Goal: Task Accomplishment & Management: Complete application form

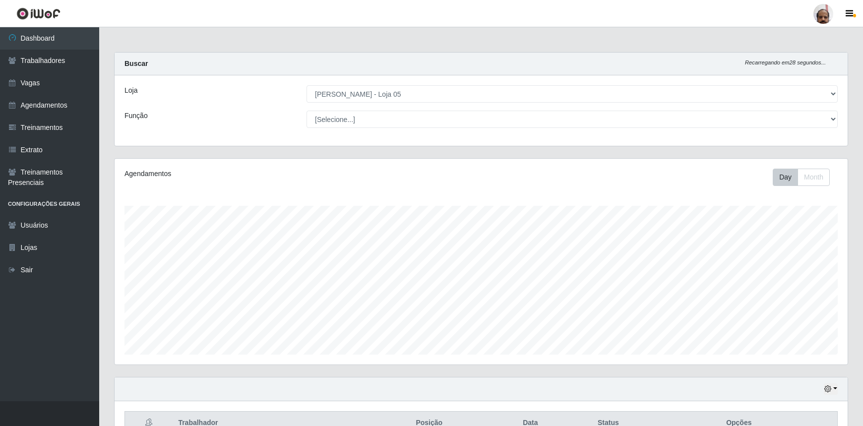
select select "252"
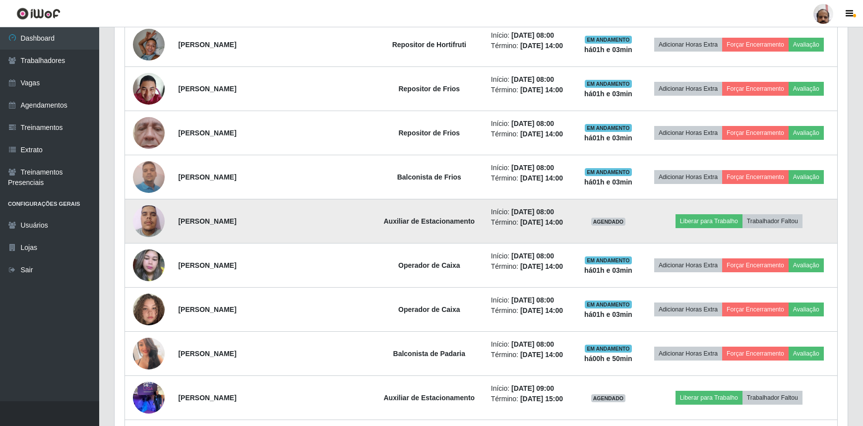
scroll to position [902, 0]
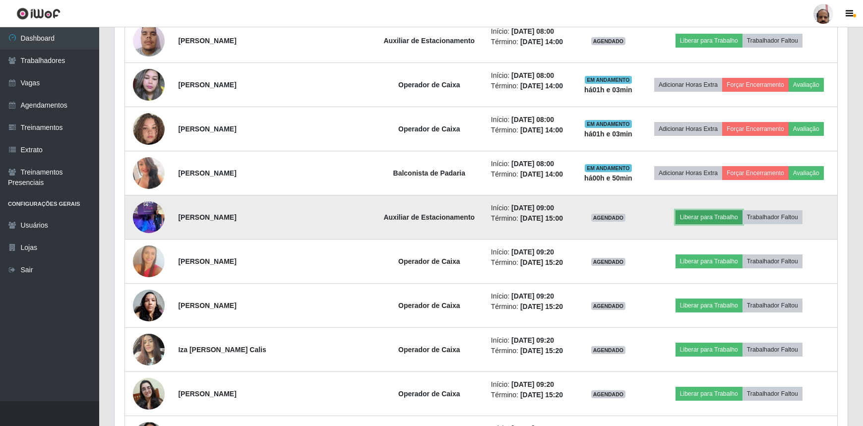
click at [705, 218] on button "Liberar para Trabalho" at bounding box center [709, 217] width 67 height 14
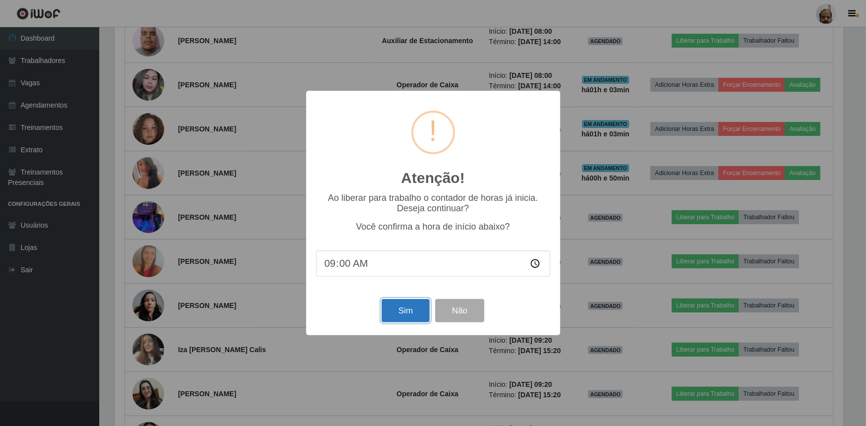
click at [403, 313] on button "Sim" at bounding box center [406, 310] width 48 height 23
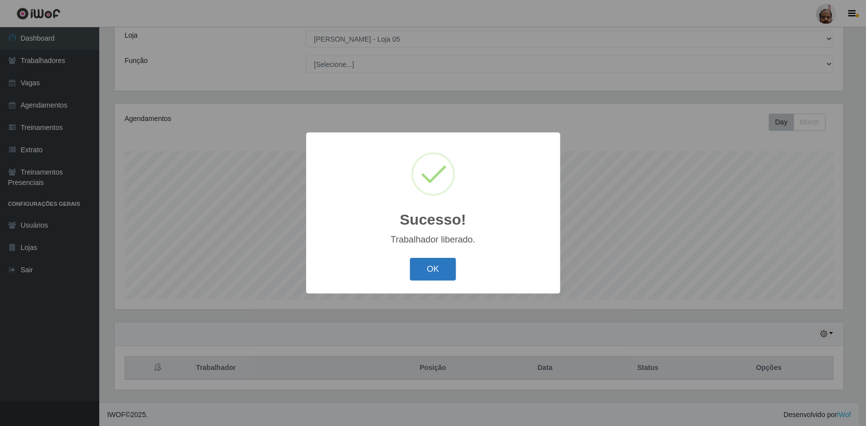
click at [425, 266] on button "OK" at bounding box center [433, 269] width 46 height 23
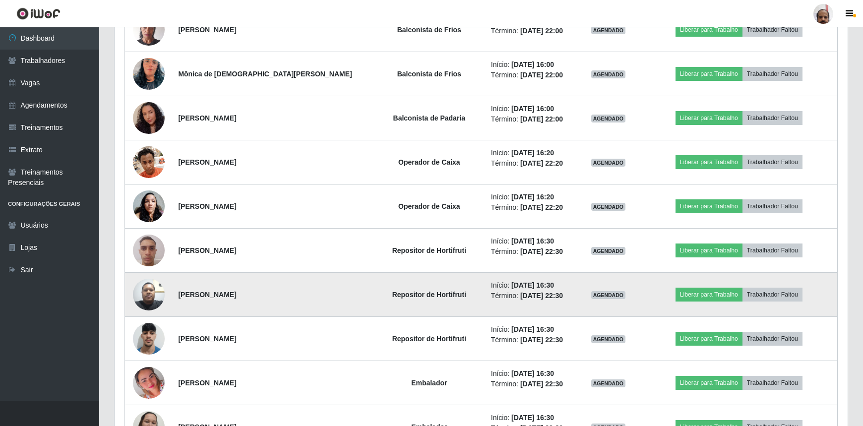
scroll to position [1800, 0]
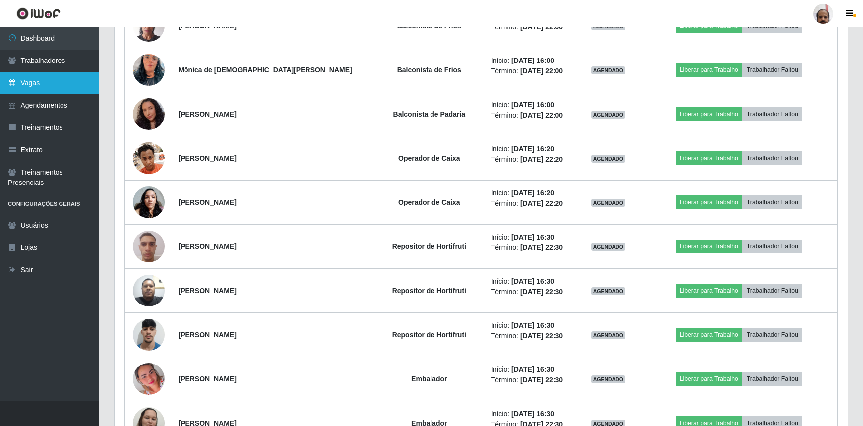
click at [29, 87] on link "Vagas" at bounding box center [49, 83] width 99 height 22
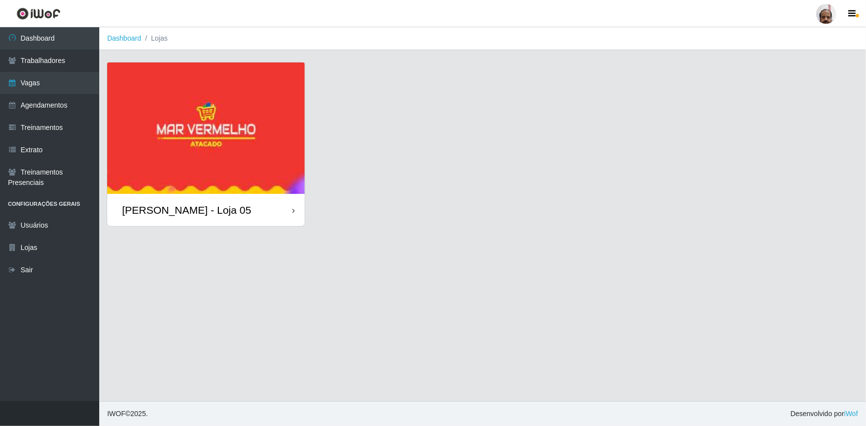
click at [200, 204] on div "[PERSON_NAME] - Loja 05" at bounding box center [186, 210] width 129 height 12
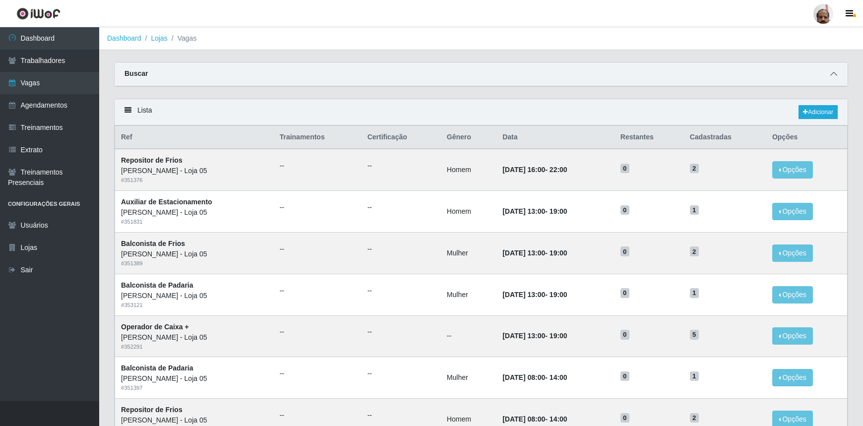
click at [830, 71] on icon at bounding box center [833, 73] width 7 height 7
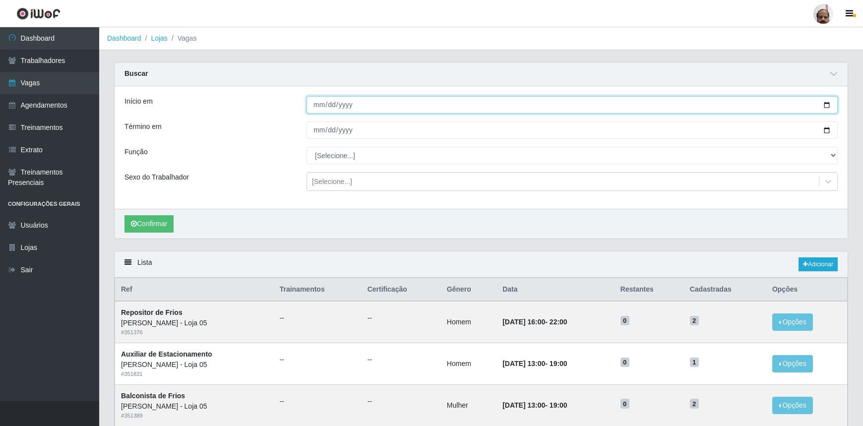
click at [829, 103] on input "Início em" at bounding box center [572, 104] width 531 height 17
type input "[DATE]"
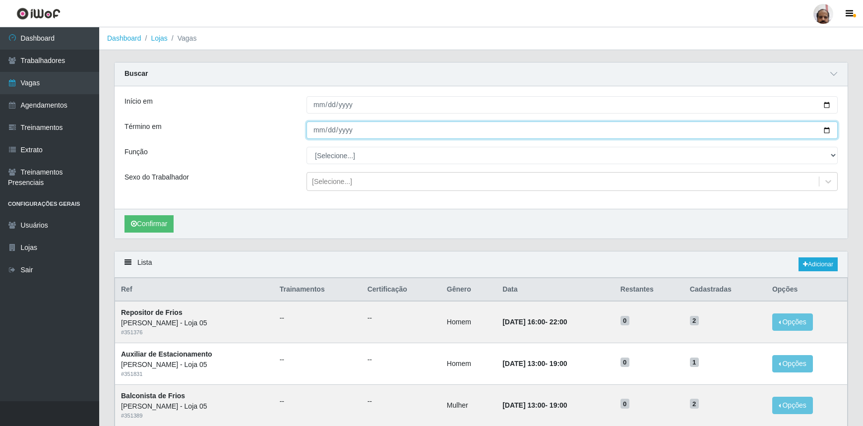
click at [828, 132] on input "Término em" at bounding box center [572, 130] width 531 height 17
type input "[DATE]"
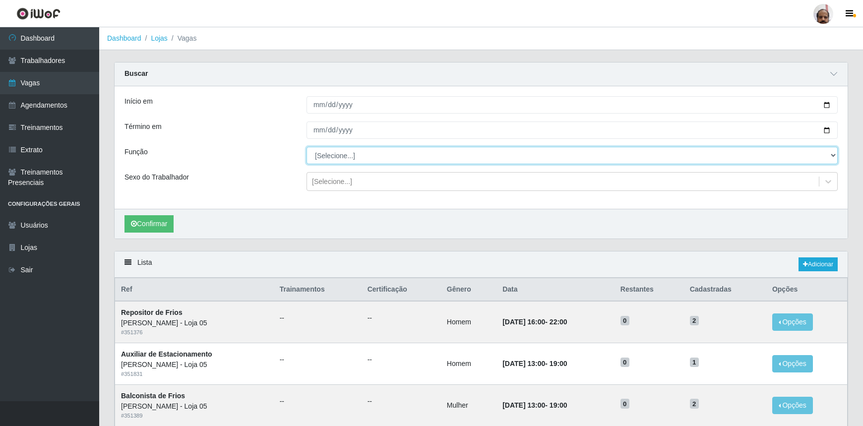
drag, startPoint x: 833, startPoint y: 155, endPoint x: 827, endPoint y: 162, distance: 9.5
click at [834, 155] on select "[Selecione...] ASG ASG + ASG ++ Auxiliar de Depósito Auxiliar de Depósito + Aux…" at bounding box center [572, 155] width 531 height 17
select select "107"
click at [307, 147] on select "[Selecione...] ASG ASG + ASG ++ Auxiliar de Depósito Auxiliar de Depósito + Aux…" at bounding box center [572, 155] width 531 height 17
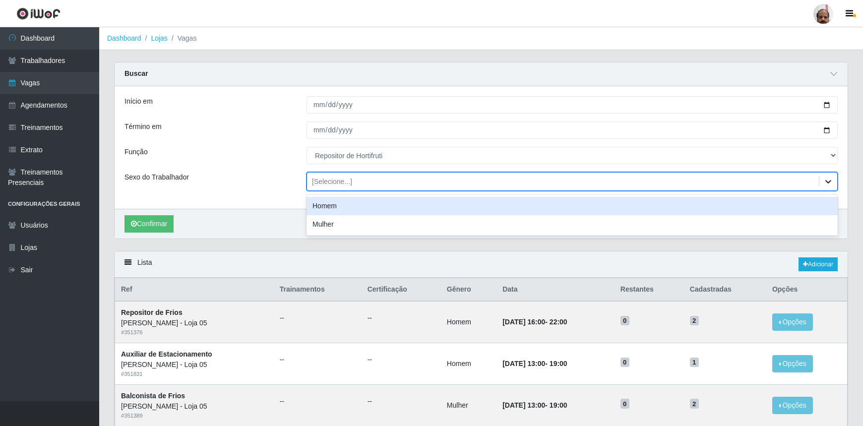
click at [829, 183] on icon at bounding box center [829, 181] width 6 height 3
click at [334, 209] on div "Homem" at bounding box center [572, 206] width 531 height 18
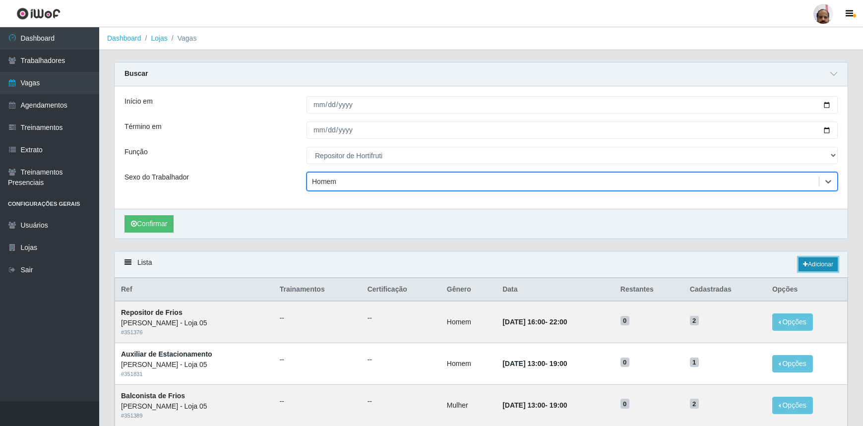
click at [819, 267] on link "Adicionar" at bounding box center [818, 264] width 39 height 14
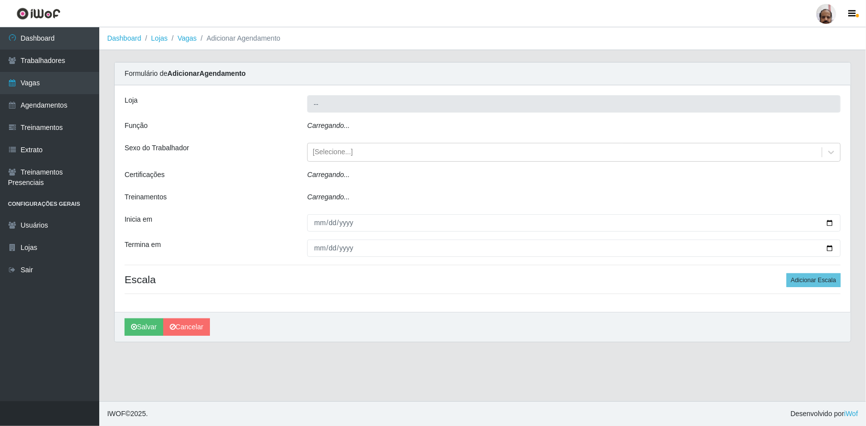
type input "[PERSON_NAME] - Loja 05"
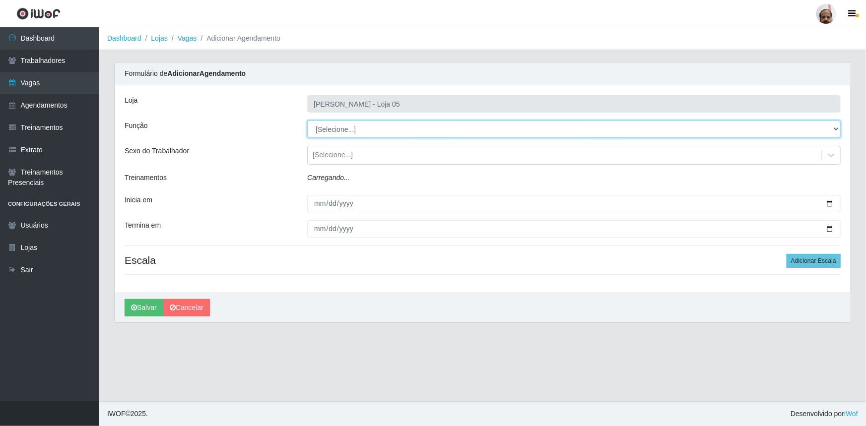
drag, startPoint x: 833, startPoint y: 128, endPoint x: 823, endPoint y: 135, distance: 13.5
click at [833, 128] on select "[Selecione...] ASG ASG + ASG ++ Auxiliar de Depósito Auxiliar de Depósito + Aux…" at bounding box center [573, 129] width 533 height 17
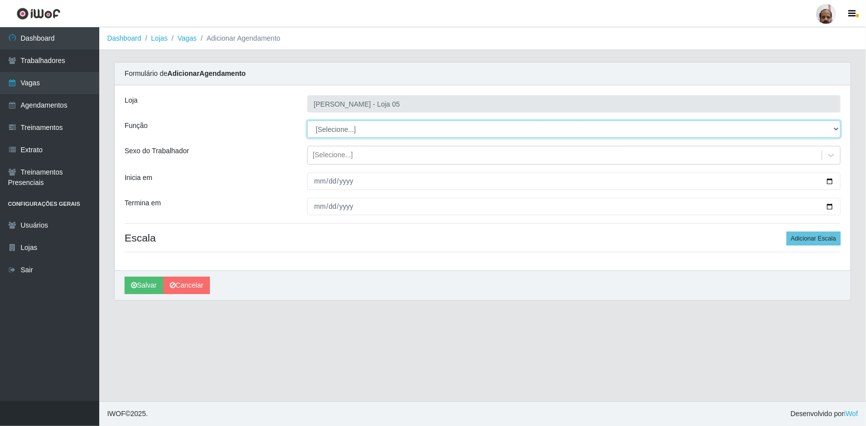
select select "107"
click at [307, 121] on select "[Selecione...] ASG ASG + ASG ++ Auxiliar de Depósito Auxiliar de Depósito + Aux…" at bounding box center [573, 129] width 533 height 17
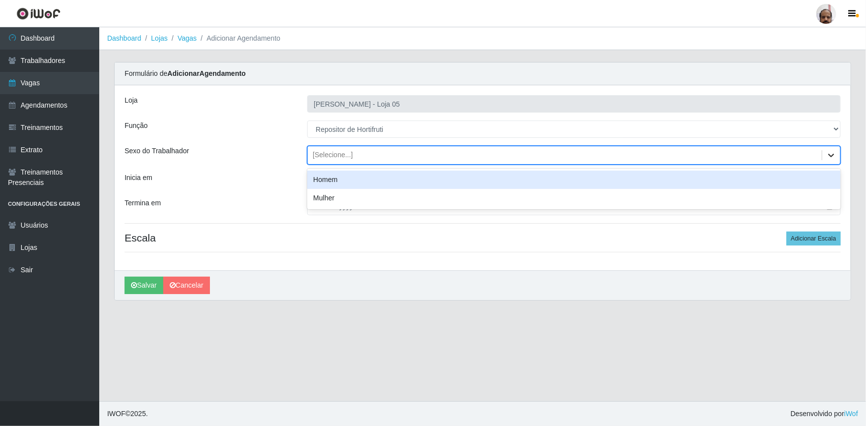
click at [832, 152] on icon at bounding box center [831, 155] width 10 height 10
click at [323, 175] on div "Homem" at bounding box center [573, 180] width 533 height 18
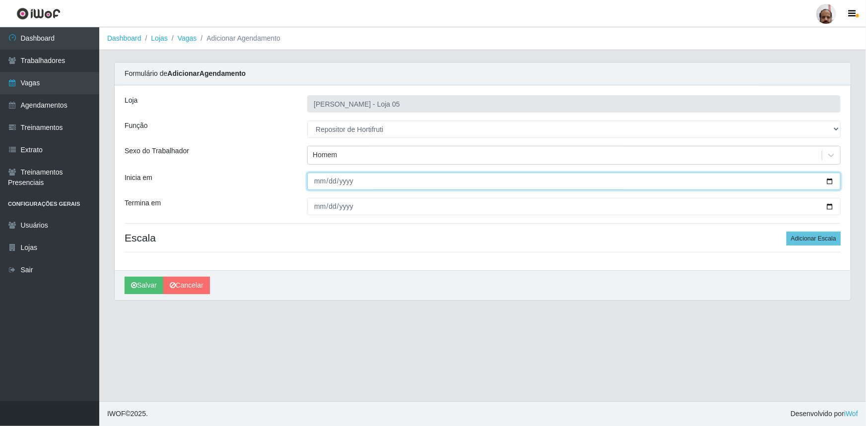
click at [829, 181] on input "Inicia em" at bounding box center [573, 181] width 533 height 17
click at [829, 179] on input "[DATE]" at bounding box center [573, 181] width 533 height 17
type input "[DATE]"
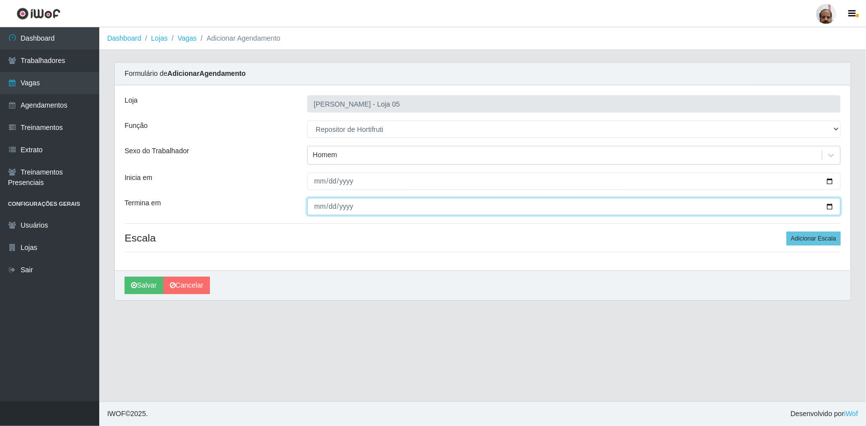
click at [829, 206] on input "Termina em" at bounding box center [573, 206] width 533 height 17
type input "[DATE]"
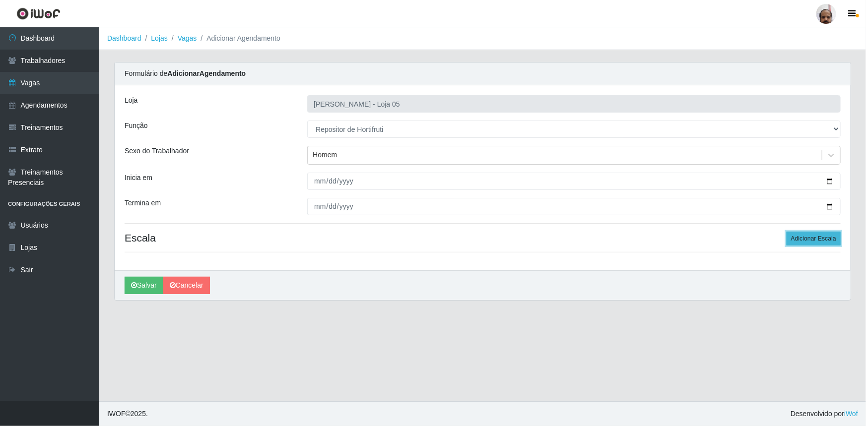
click at [819, 243] on button "Adicionar Escala" at bounding box center [813, 239] width 54 height 14
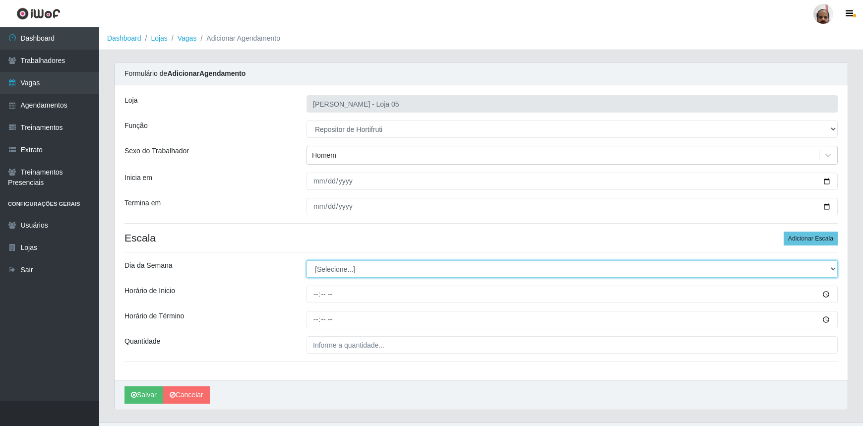
click at [834, 269] on select "[Selecione...] Segunda Terça Quarta Quinta Sexta Sábado Domingo" at bounding box center [572, 268] width 531 height 17
select select "4"
click at [307, 260] on select "[Selecione...] Segunda Terça Quarta Quinta Sexta Sábado Domingo" at bounding box center [572, 268] width 531 height 17
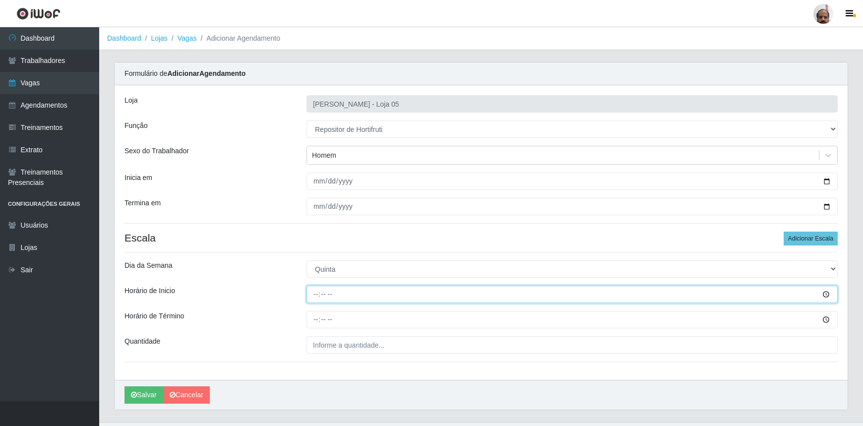
click at [316, 292] on input "Horário de Inicio" at bounding box center [572, 294] width 531 height 17
type input "16:00"
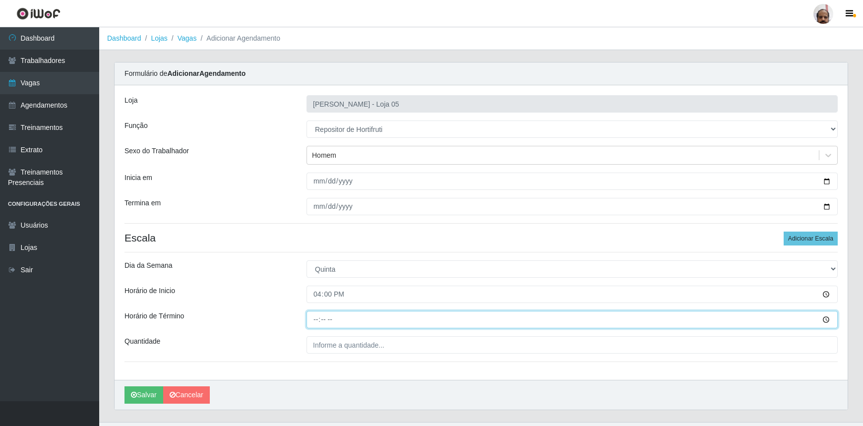
click at [313, 320] on input "Horário de Término" at bounding box center [572, 319] width 531 height 17
type input "22:00"
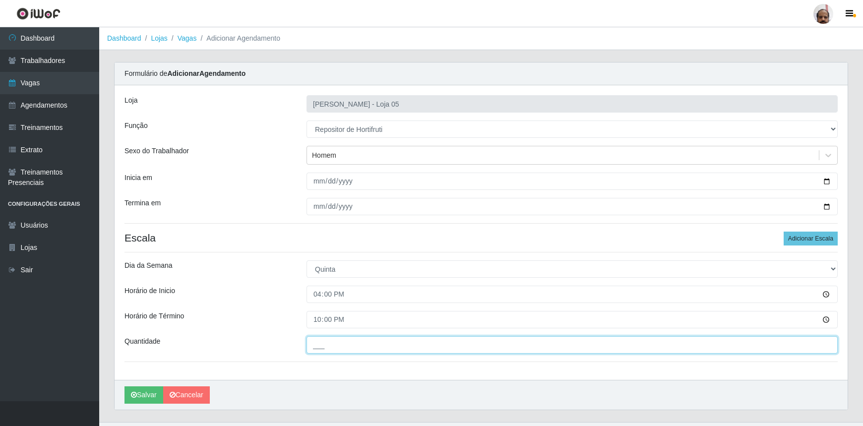
click at [319, 341] on input "___" at bounding box center [572, 344] width 531 height 17
type input "1__"
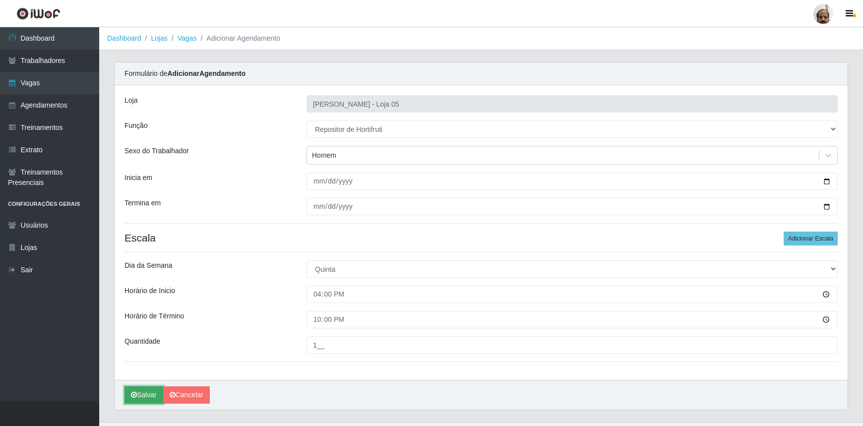
click at [140, 396] on button "Salvar" at bounding box center [144, 394] width 39 height 17
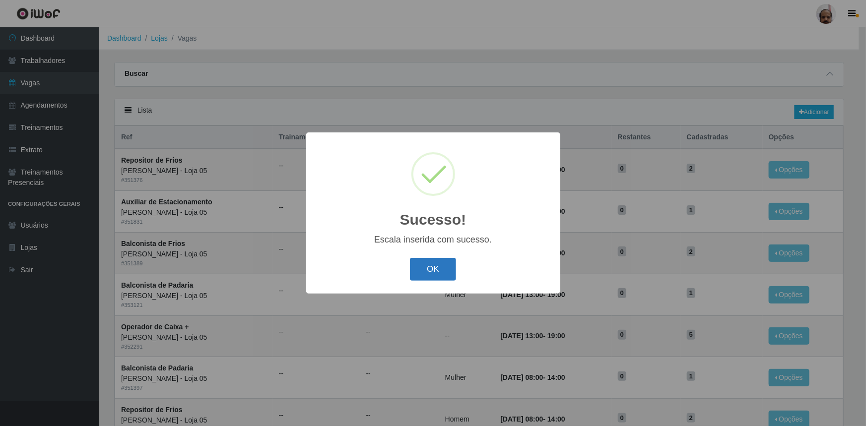
click at [444, 272] on button "OK" at bounding box center [433, 269] width 46 height 23
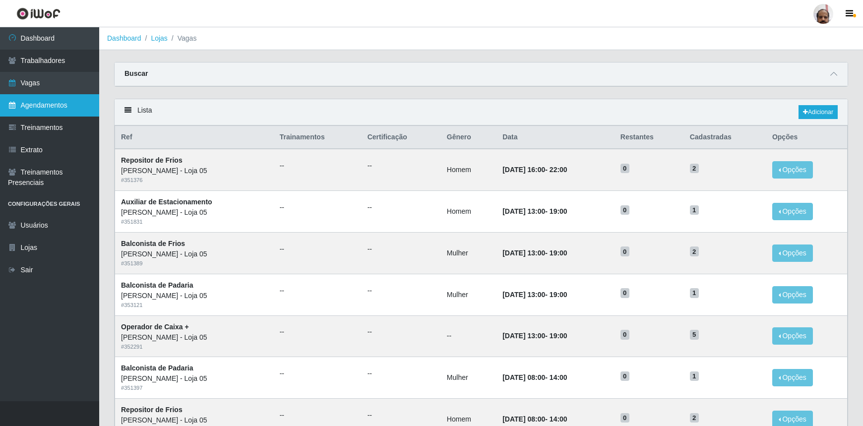
click at [22, 106] on link "Agendamentos" at bounding box center [49, 105] width 99 height 22
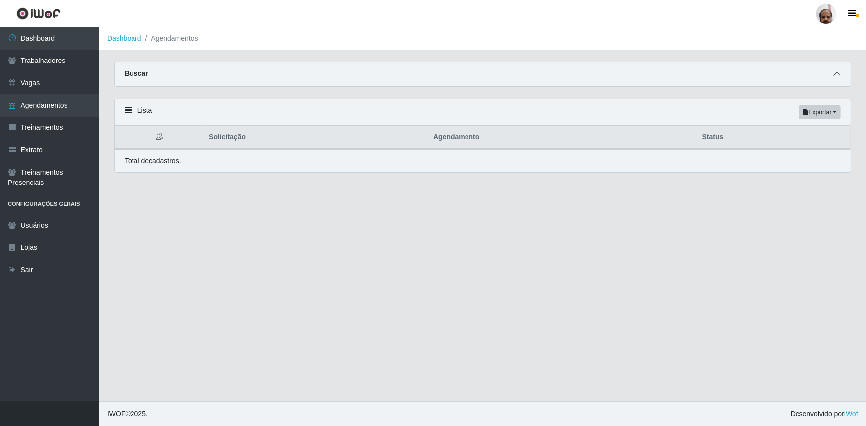
click at [834, 73] on icon at bounding box center [836, 73] width 7 height 7
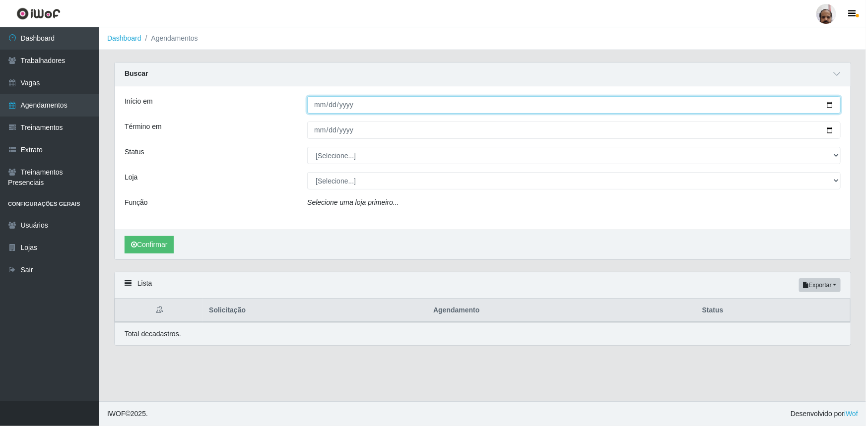
click at [831, 106] on input "Início em" at bounding box center [573, 104] width 533 height 17
type input "[DATE]"
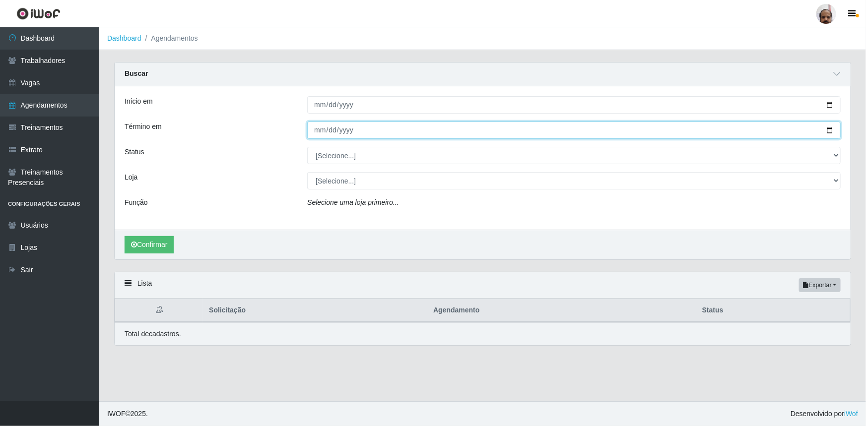
click at [829, 130] on input "Término em" at bounding box center [573, 130] width 533 height 17
type input "[DATE]"
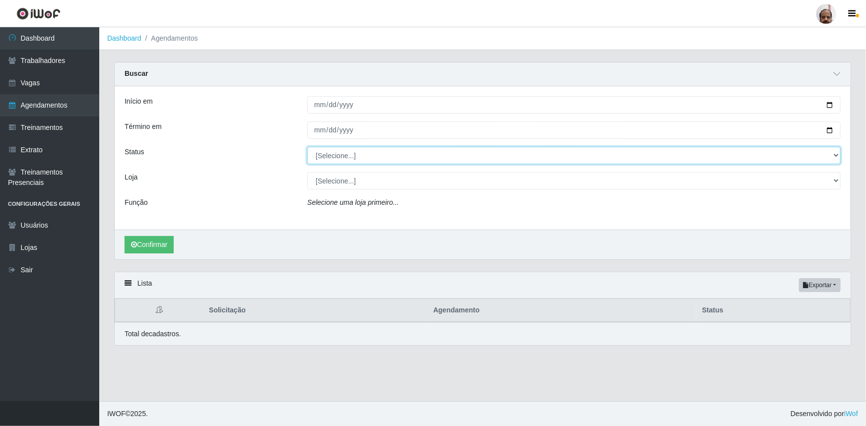
drag, startPoint x: 836, startPoint y: 155, endPoint x: 825, endPoint y: 161, distance: 12.9
click at [836, 156] on select "[Selecione...] AGENDADO AGUARDANDO LIBERAR EM ANDAMENTO EM REVISÃO FINALIZADO C…" at bounding box center [573, 155] width 533 height 17
select select "AGENDADO"
click at [307, 147] on select "[Selecione...] AGENDADO AGUARDANDO LIBERAR EM ANDAMENTO EM REVISÃO FINALIZADO C…" at bounding box center [573, 155] width 533 height 17
drag, startPoint x: 837, startPoint y: 183, endPoint x: 825, endPoint y: 189, distance: 13.8
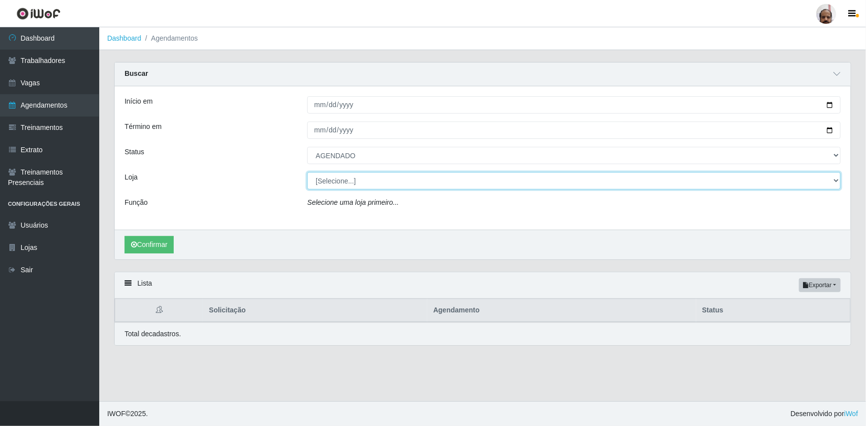
click at [837, 183] on select "[Selecione...] Mar Vermelho - Loja 05" at bounding box center [573, 180] width 533 height 17
select select "252"
click at [307, 172] on select "[Selecione...] Mar Vermelho - Loja 05" at bounding box center [573, 180] width 533 height 17
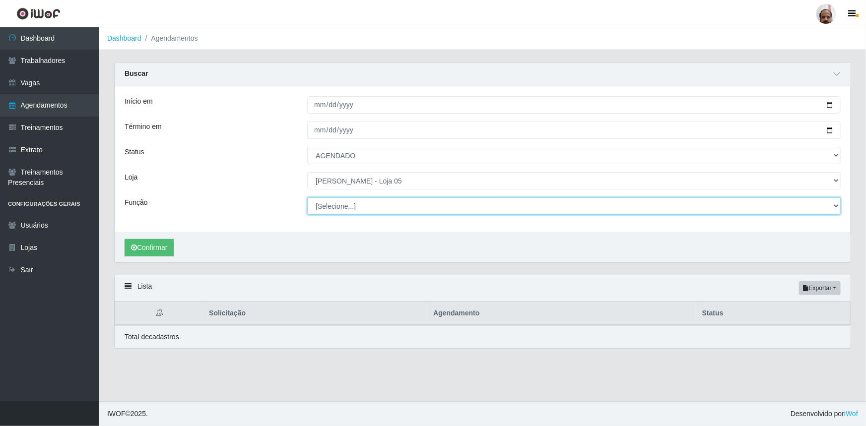
drag, startPoint x: 835, startPoint y: 208, endPoint x: 817, endPoint y: 210, distance: 19.0
click at [835, 208] on select "[Selecione...] ASG ASG + ASG ++ Auxiliar de Depósito Auxiliar de Depósito + Aux…" at bounding box center [573, 205] width 533 height 17
click at [307, 197] on select "[Selecione...] ASG ASG + ASG ++ Auxiliar de Depósito Auxiliar de Depósito + Aux…" at bounding box center [573, 205] width 533 height 17
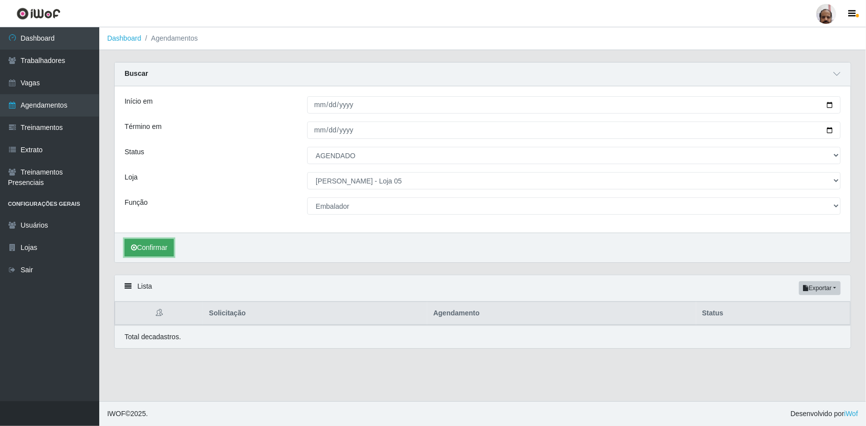
drag, startPoint x: 156, startPoint y: 249, endPoint x: 148, endPoint y: 254, distance: 9.8
click at [156, 249] on button "Confirmar" at bounding box center [149, 247] width 49 height 17
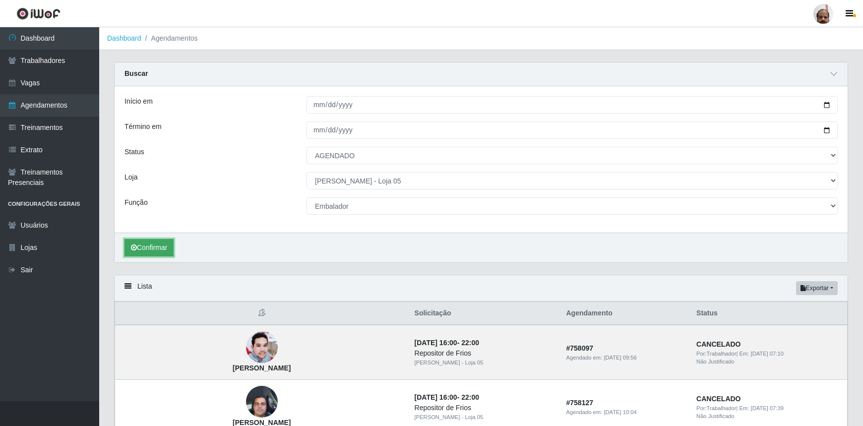
click at [151, 250] on button "Confirmar" at bounding box center [149, 247] width 49 height 17
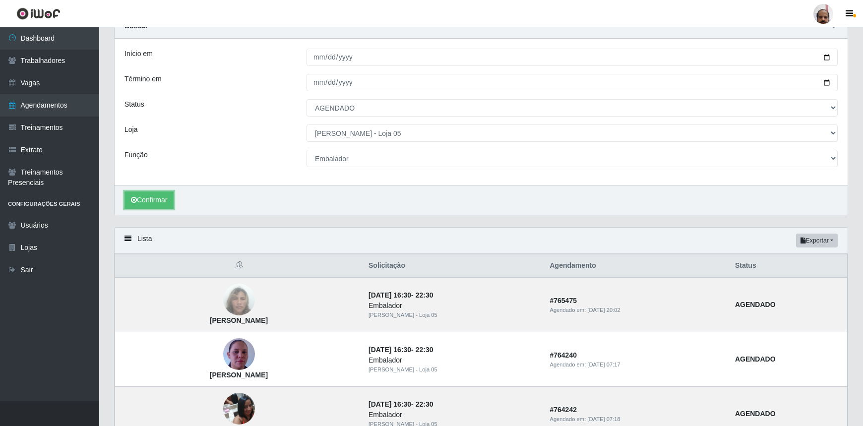
scroll to position [17, 0]
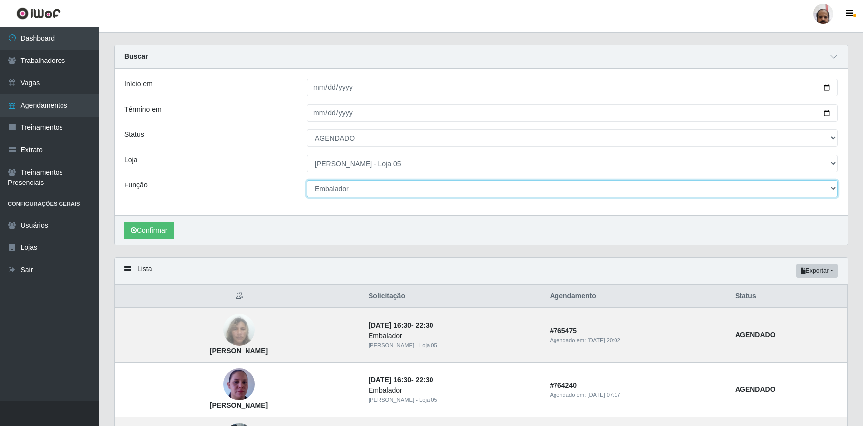
drag, startPoint x: 834, startPoint y: 188, endPoint x: 828, endPoint y: 190, distance: 6.9
click at [834, 188] on select "[Selecione...] ASG ASG + ASG ++ Auxiliar de Depósito Auxiliar de Depósito + Aux…" at bounding box center [572, 188] width 531 height 17
click at [307, 180] on select "[Selecione...] ASG ASG + ASG ++ Auxiliar de Depósito Auxiliar de Depósito + Aux…" at bounding box center [572, 188] width 531 height 17
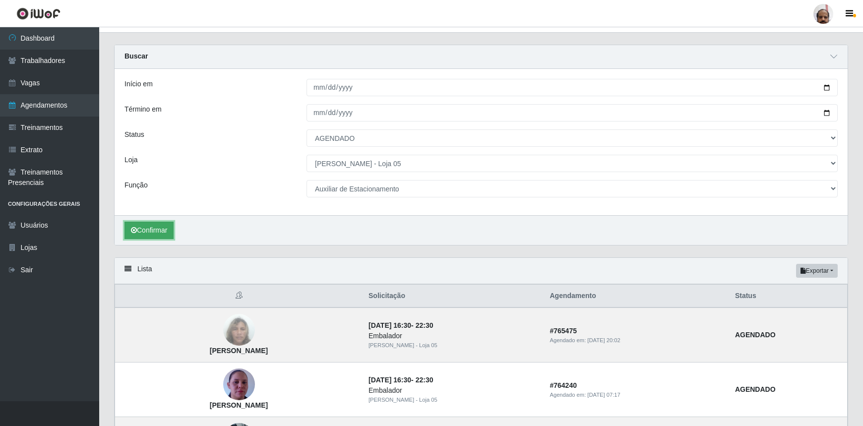
click at [163, 226] on button "Confirmar" at bounding box center [149, 230] width 49 height 17
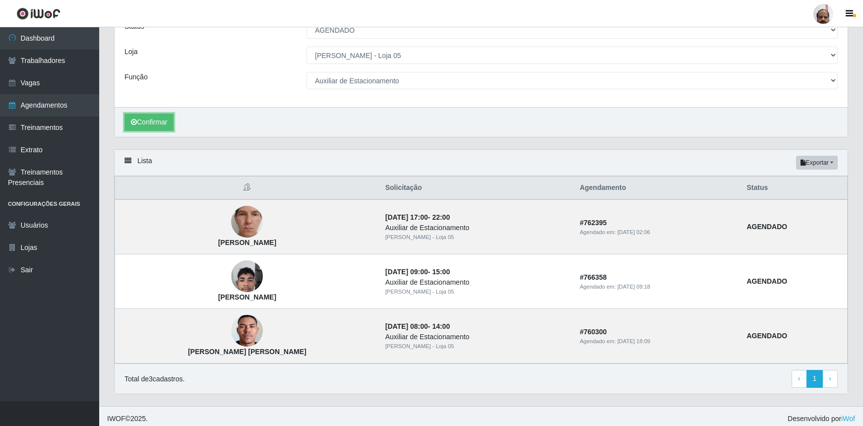
scroll to position [129, 0]
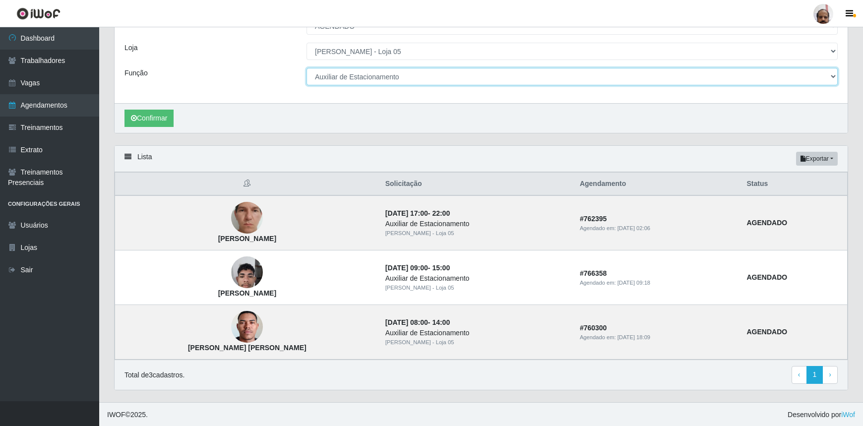
click at [830, 79] on select "[Selecione...] ASG ASG + ASG ++ Auxiliar de Depósito Auxiliar de Depósito + Aux…" at bounding box center [572, 76] width 531 height 17
click at [307, 68] on select "[Selecione...] ASG ASG + ASG ++ Auxiliar de Depósito Auxiliar de Depósito + Aux…" at bounding box center [572, 76] width 531 height 17
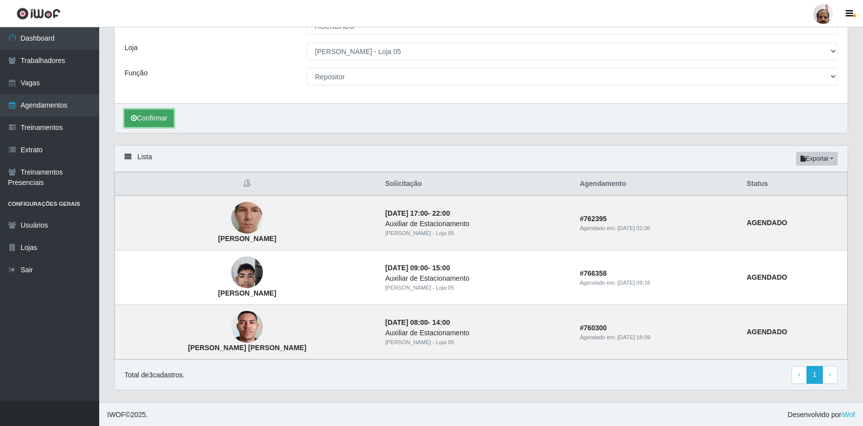
click at [149, 114] on button "Confirmar" at bounding box center [149, 118] width 49 height 17
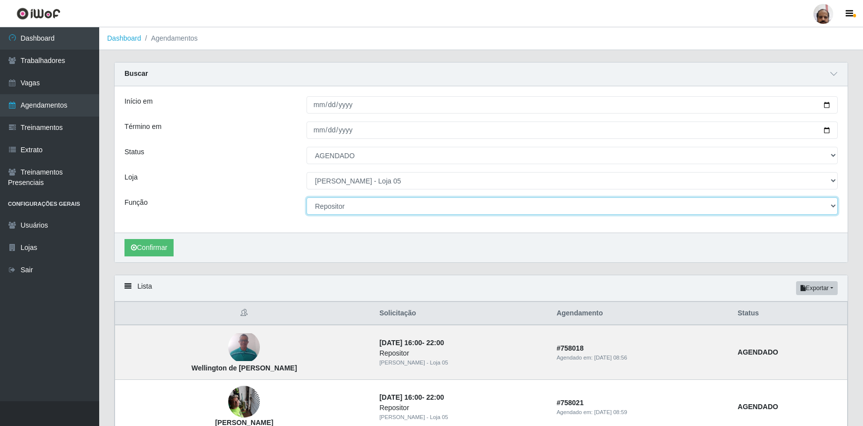
click at [830, 208] on select "[Selecione...] ASG ASG + ASG ++ Auxiliar de Depósito Auxiliar de Depósito + Aux…" at bounding box center [572, 205] width 531 height 17
select select "107"
click at [307, 197] on select "[Selecione...] ASG ASG + ASG ++ Auxiliar de Depósito Auxiliar de Depósito + Aux…" at bounding box center [572, 205] width 531 height 17
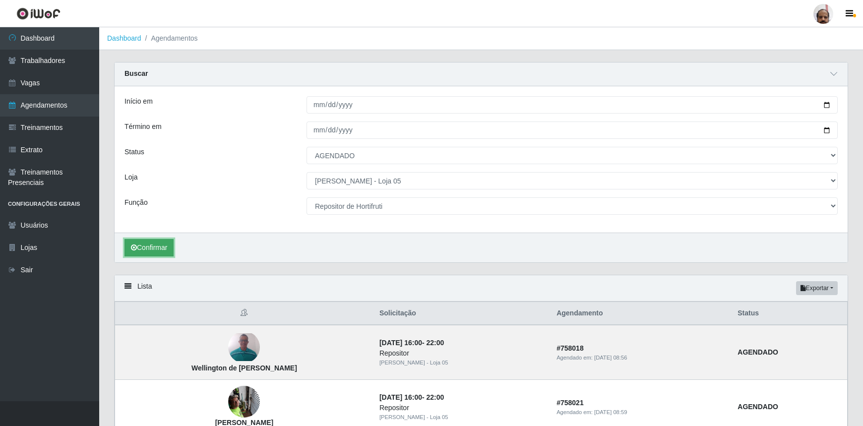
click at [171, 246] on button "Confirmar" at bounding box center [149, 247] width 49 height 17
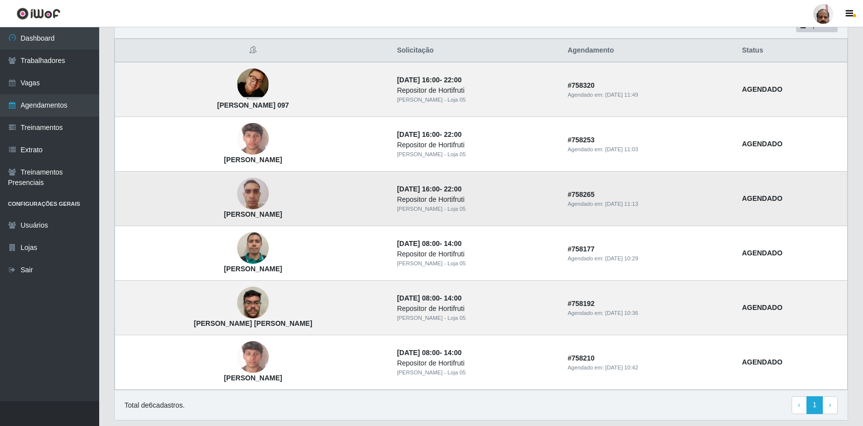
scroll to position [270, 0]
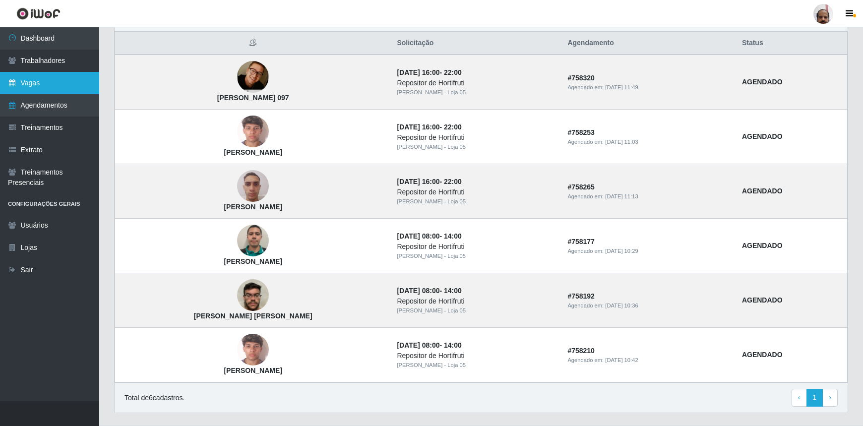
click at [29, 87] on link "Vagas" at bounding box center [49, 83] width 99 height 22
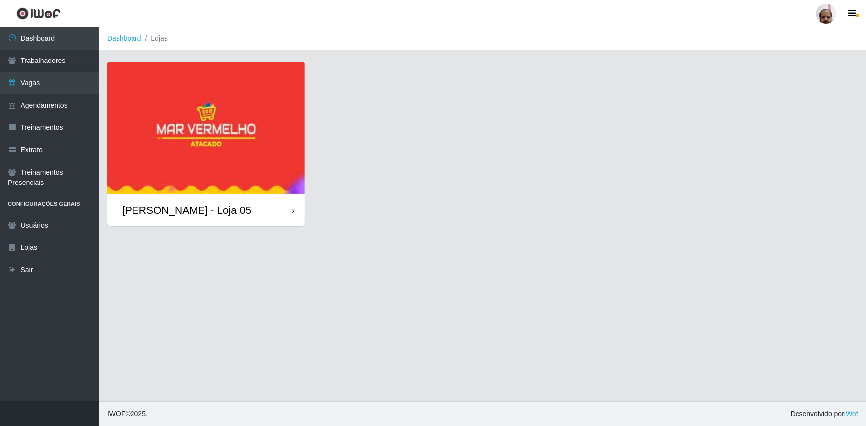
click at [166, 215] on div "[PERSON_NAME] - Loja 05" at bounding box center [186, 210] width 129 height 12
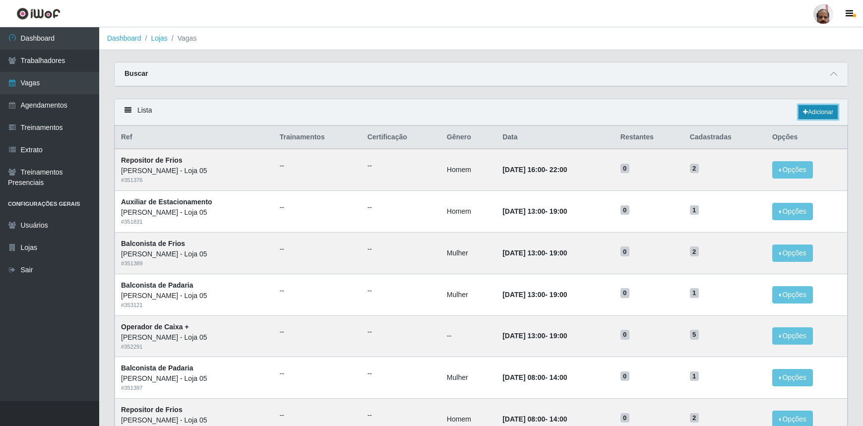
click at [811, 111] on link "Adicionar" at bounding box center [818, 112] width 39 height 14
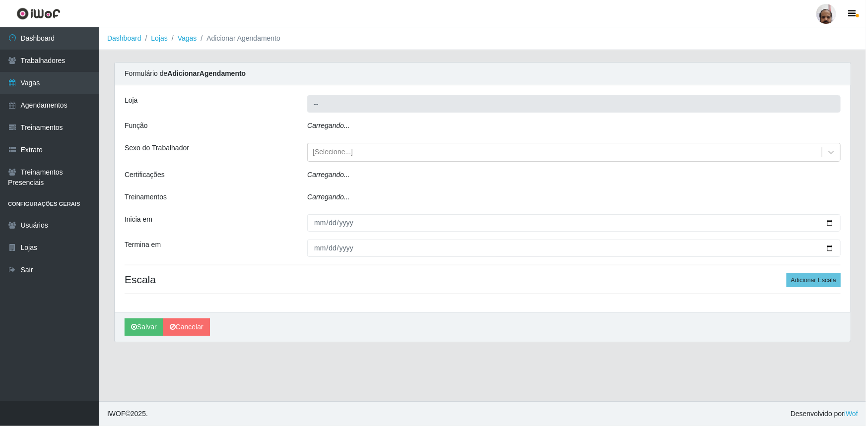
type input "[PERSON_NAME] - Loja 05"
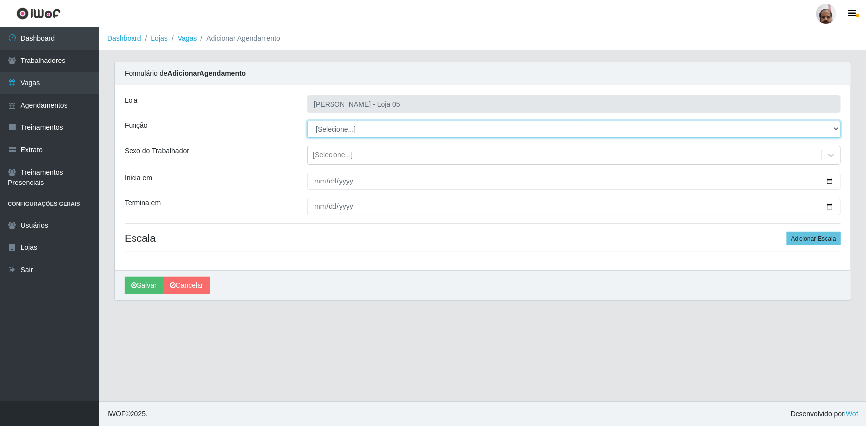
click at [835, 124] on select "[Selecione...] ASG ASG + ASG ++ Auxiliar de Depósito Auxiliar de Depósito + Aux…" at bounding box center [573, 129] width 533 height 17
select select "107"
click at [307, 121] on select "[Selecione...] ASG ASG + ASG ++ Auxiliar de Depósito Auxiliar de Depósito + Aux…" at bounding box center [573, 129] width 533 height 17
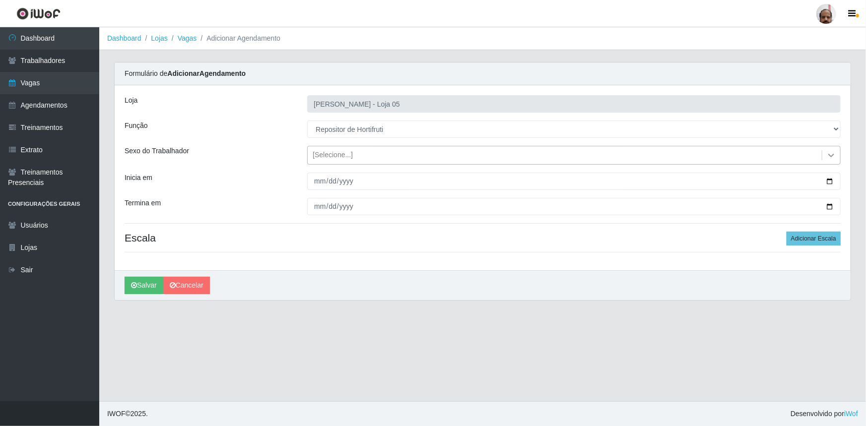
click at [833, 154] on icon at bounding box center [831, 155] width 6 height 3
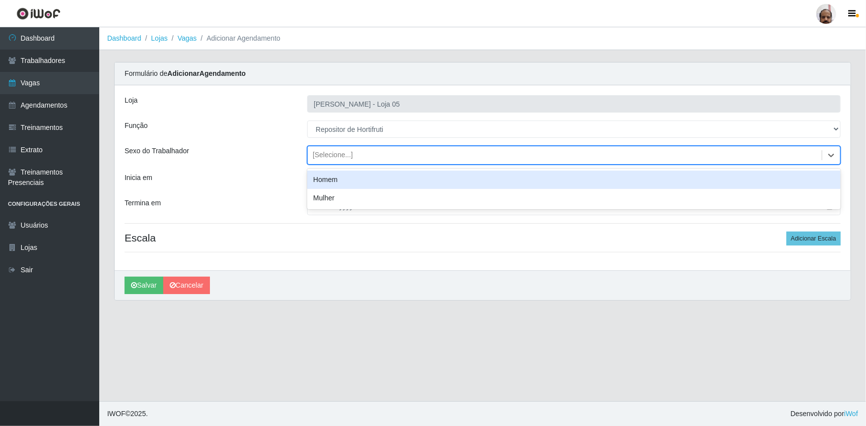
click at [419, 182] on div "Homem" at bounding box center [573, 180] width 533 height 18
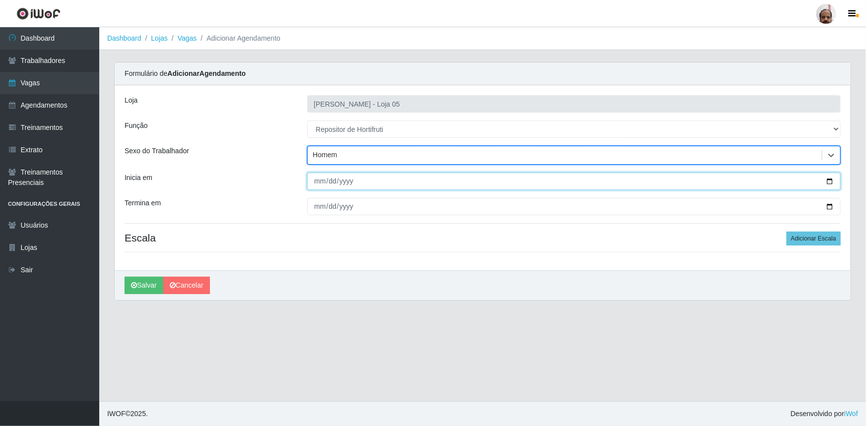
click at [829, 180] on input "Inicia em" at bounding box center [573, 181] width 533 height 17
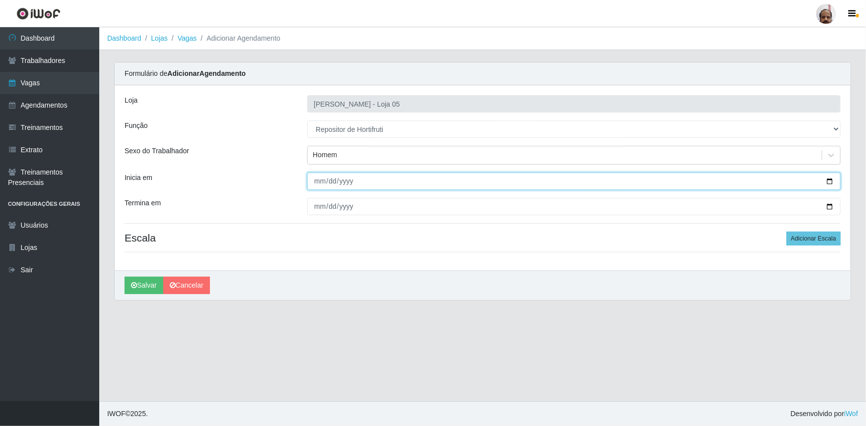
type input "[DATE]"
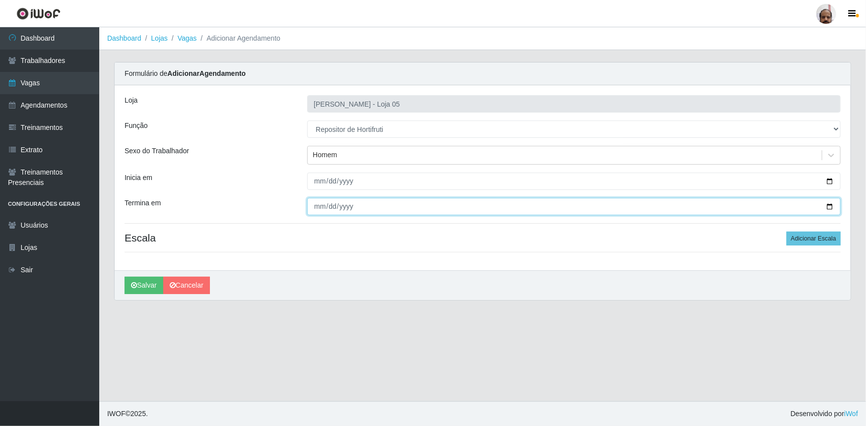
click at [828, 206] on input "Termina em" at bounding box center [573, 206] width 533 height 17
type input "[DATE]"
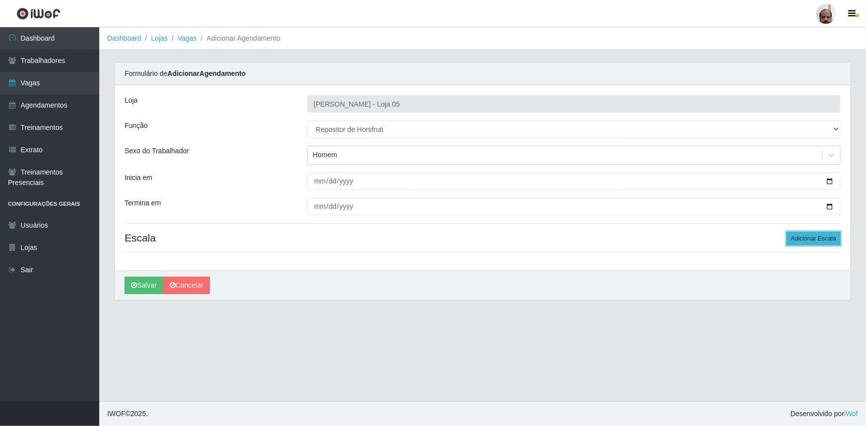
click at [819, 241] on button "Adicionar Escala" at bounding box center [813, 239] width 54 height 14
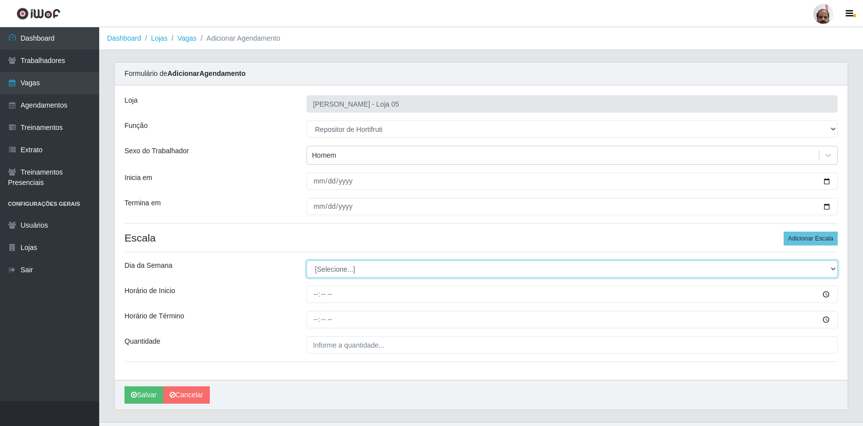
click at [835, 270] on select "[Selecione...] Segunda Terça Quarta Quinta Sexta Sábado Domingo" at bounding box center [572, 268] width 531 height 17
select select "5"
click at [307, 260] on select "[Selecione...] Segunda Terça Quarta Quinta Sexta Sábado Domingo" at bounding box center [572, 268] width 531 height 17
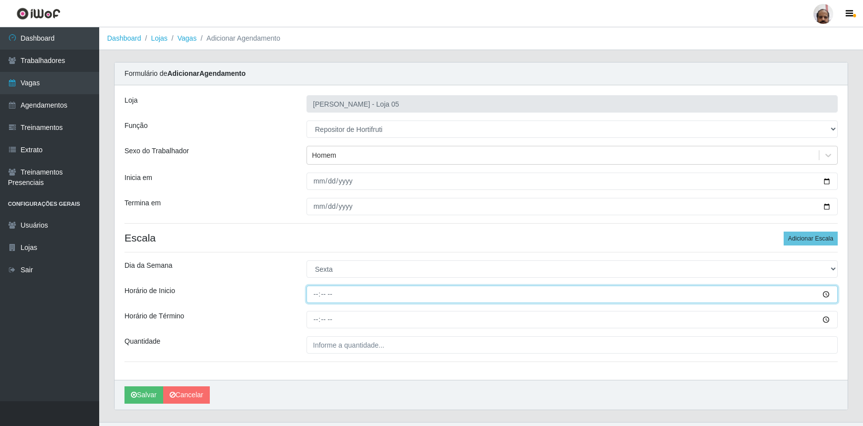
click at [311, 293] on input "Horário de Inicio" at bounding box center [572, 294] width 531 height 17
type input "08:00"
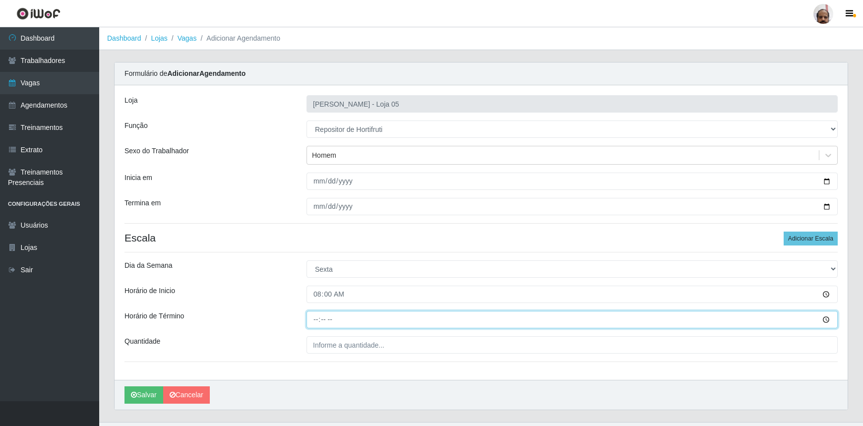
click at [318, 324] on input "Horário de Término" at bounding box center [572, 319] width 531 height 17
type input "14:00"
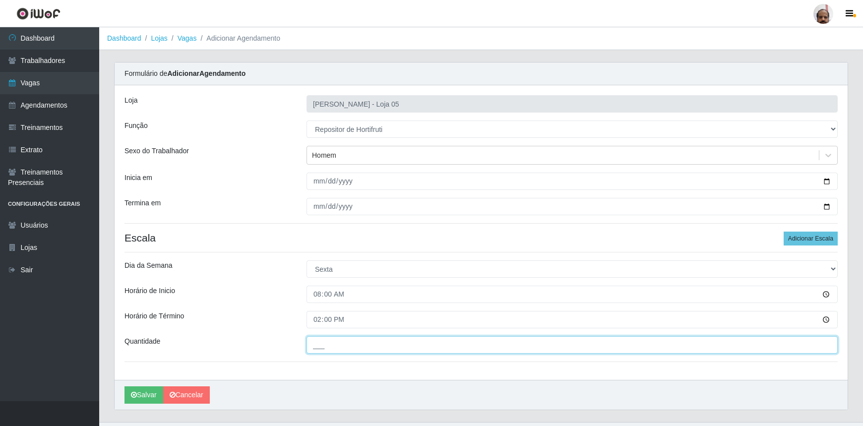
click at [318, 342] on input "___" at bounding box center [572, 344] width 531 height 17
type input "1__"
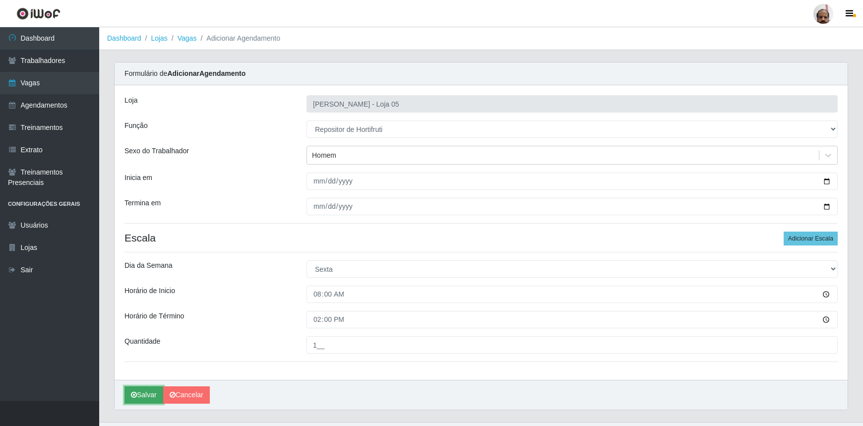
click at [145, 392] on button "Salvar" at bounding box center [144, 394] width 39 height 17
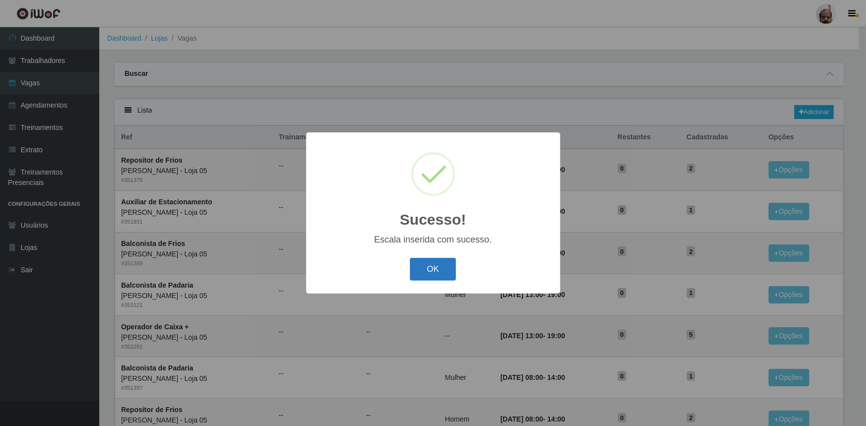
click at [449, 272] on button "OK" at bounding box center [433, 269] width 46 height 23
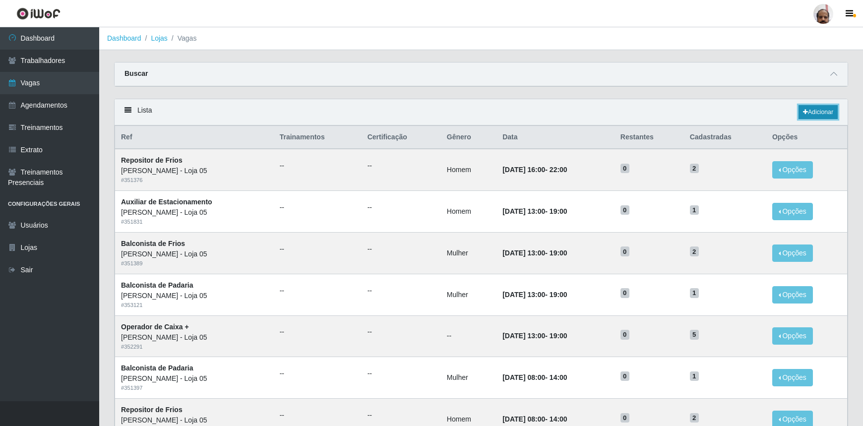
click at [829, 110] on link "Adicionar" at bounding box center [818, 112] width 39 height 14
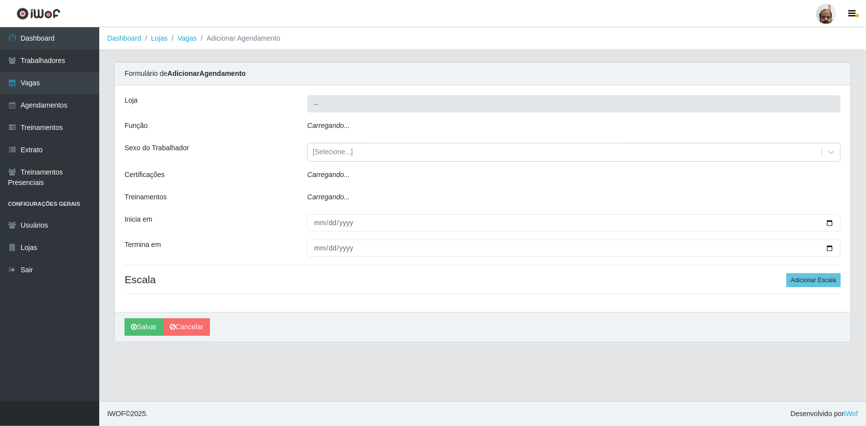
type input "[PERSON_NAME] - Loja 05"
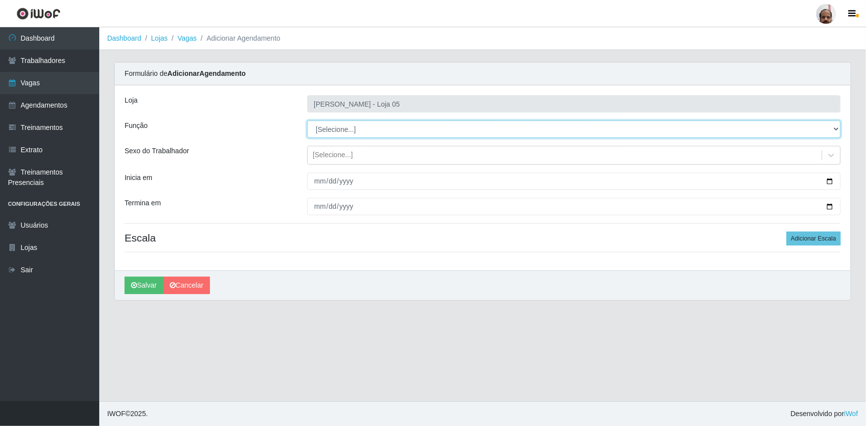
click at [836, 128] on select "[Selecione...] ASG ASG + ASG ++ Auxiliar de Depósito Auxiliar de Depósito + Aux…" at bounding box center [573, 129] width 533 height 17
select select "107"
click at [307, 121] on select "[Selecione...] ASG ASG + ASG ++ Auxiliar de Depósito Auxiliar de Depósito + Aux…" at bounding box center [573, 129] width 533 height 17
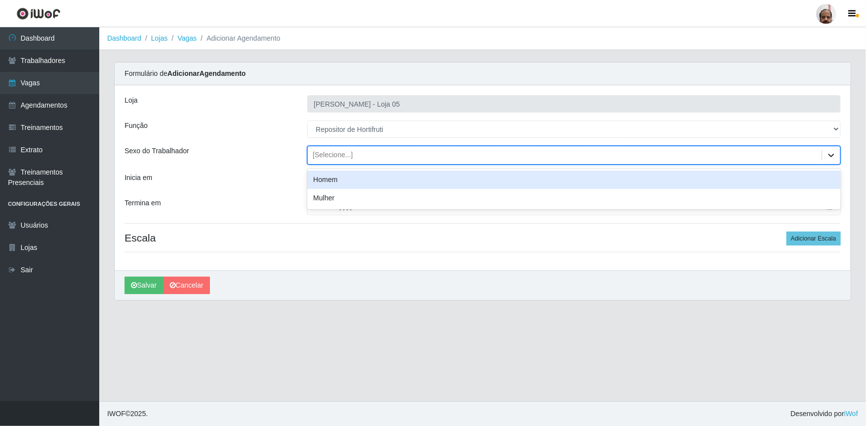
click at [829, 155] on icon at bounding box center [831, 155] width 10 height 10
click at [348, 185] on div "Homem" at bounding box center [573, 180] width 533 height 18
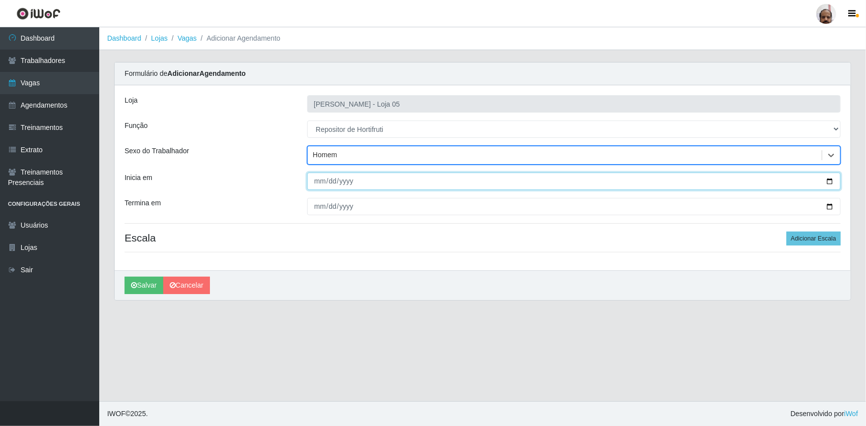
click at [827, 179] on input "Inicia em" at bounding box center [573, 181] width 533 height 17
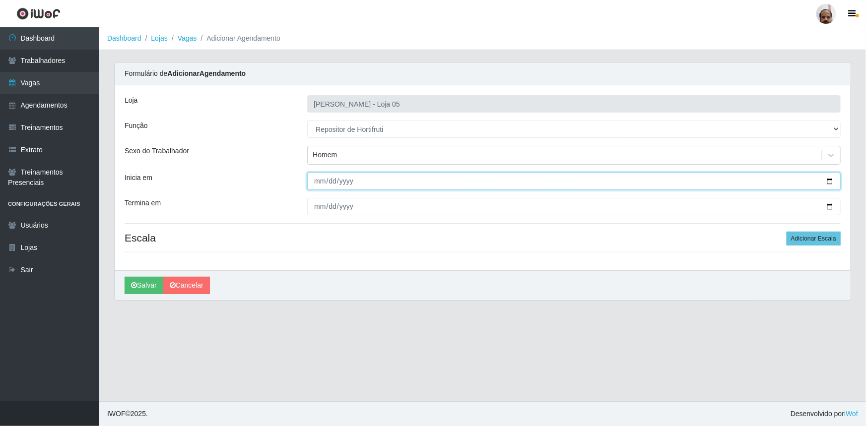
type input "[DATE]"
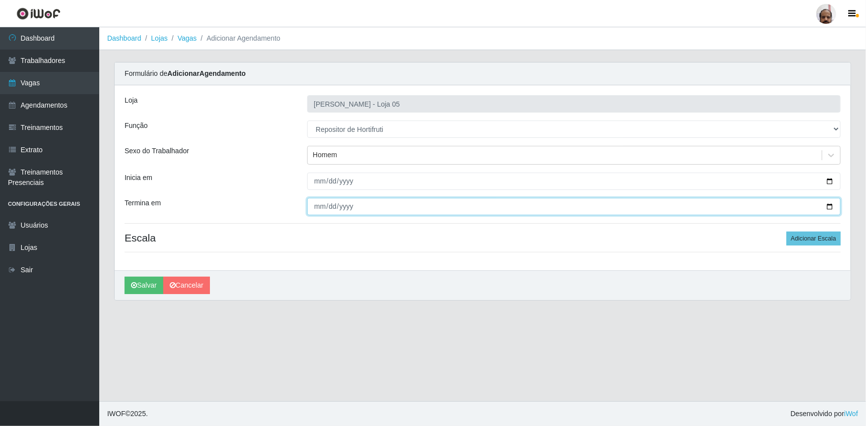
click at [826, 207] on input "Termina em" at bounding box center [573, 206] width 533 height 17
type input "[DATE]"
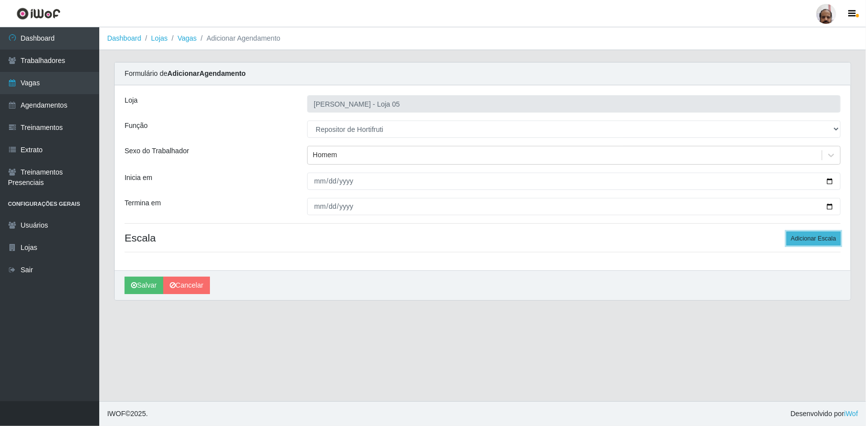
click at [819, 238] on button "Adicionar Escala" at bounding box center [813, 239] width 54 height 14
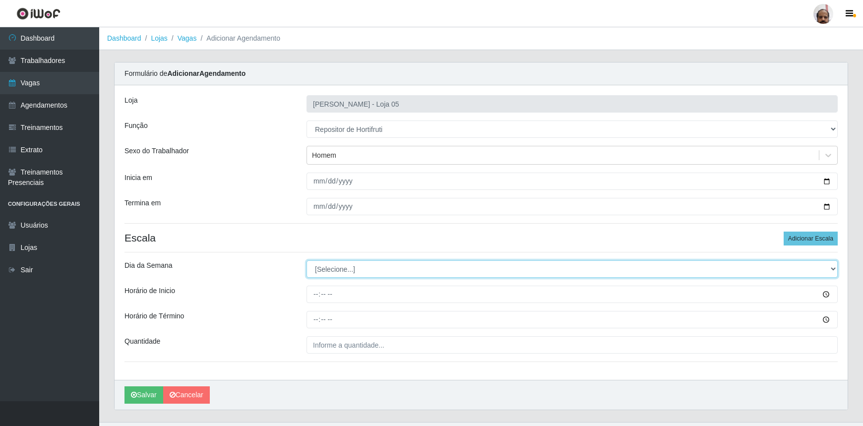
click at [831, 269] on select "[Selecione...] Segunda Terça Quarta Quinta Sexta Sábado Domingo" at bounding box center [572, 268] width 531 height 17
select select "5"
click at [307, 260] on select "[Selecione...] Segunda Terça Quarta Quinta Sexta Sábado Domingo" at bounding box center [572, 268] width 531 height 17
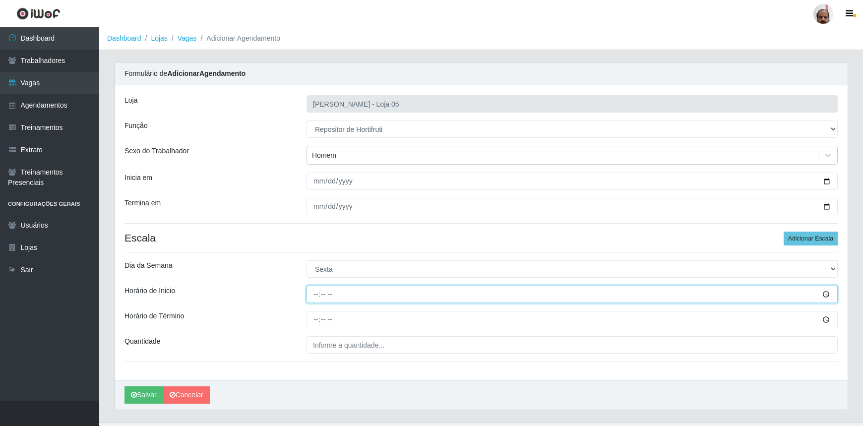
click at [309, 297] on input "Horário de Inicio" at bounding box center [572, 294] width 531 height 17
type input "16:00"
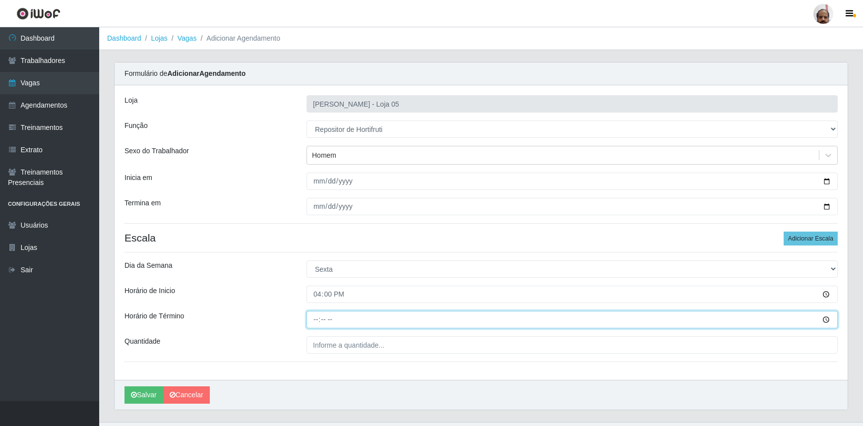
click at [314, 318] on input "Horário de Término" at bounding box center [572, 319] width 531 height 17
type input "22:00"
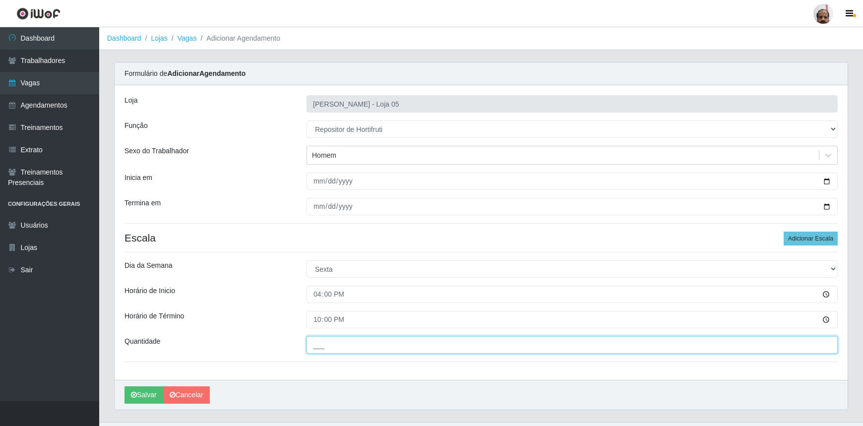
click at [314, 349] on input "___" at bounding box center [572, 344] width 531 height 17
type input "1__"
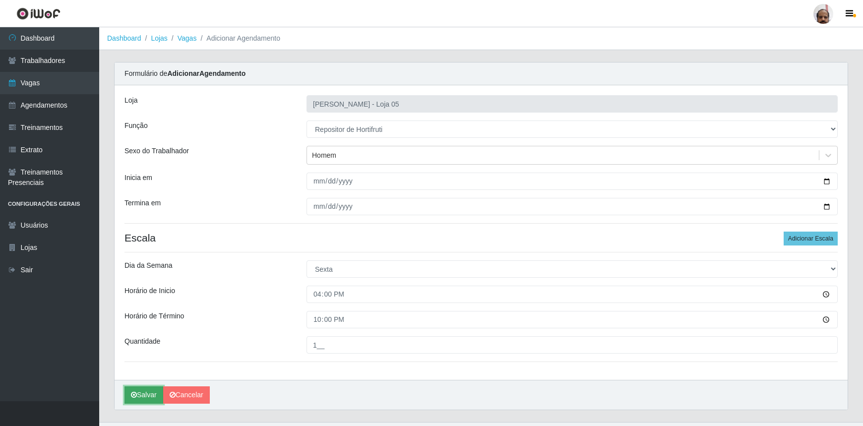
click at [141, 397] on button "Salvar" at bounding box center [144, 394] width 39 height 17
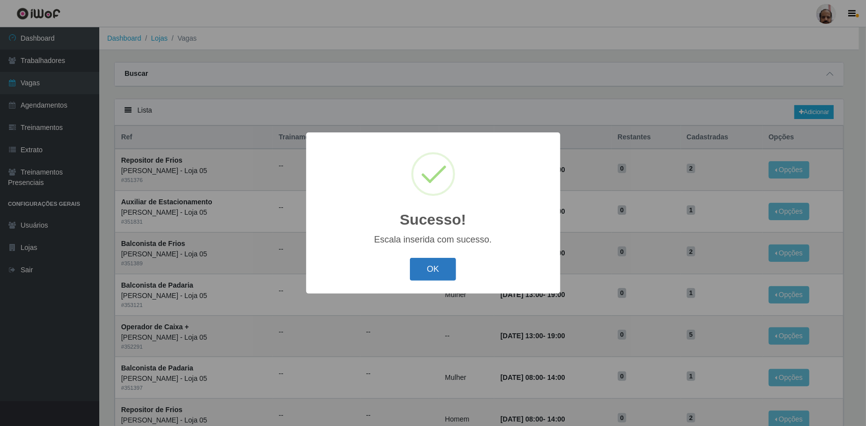
click at [447, 274] on button "OK" at bounding box center [433, 269] width 46 height 23
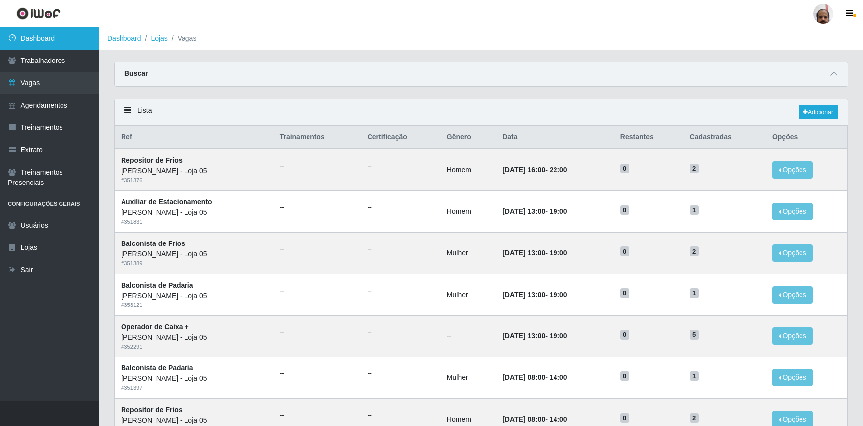
click at [45, 33] on link "Dashboard" at bounding box center [49, 38] width 99 height 22
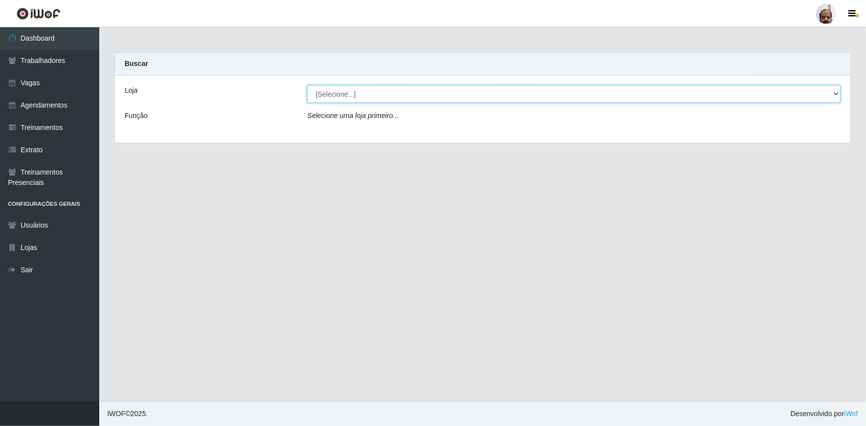
click at [836, 92] on select "[Selecione...] Mar Vermelho - Loja 05" at bounding box center [573, 93] width 533 height 17
select select "252"
click at [307, 85] on select "[Selecione...] Mar Vermelho - Loja 05" at bounding box center [573, 93] width 533 height 17
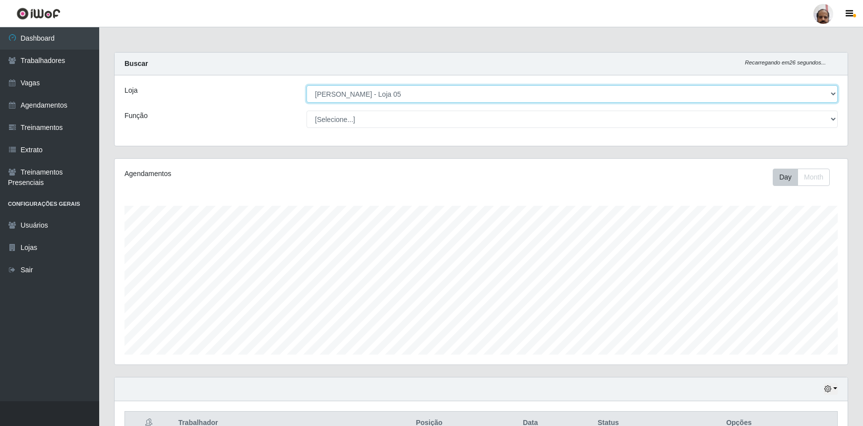
scroll to position [206, 733]
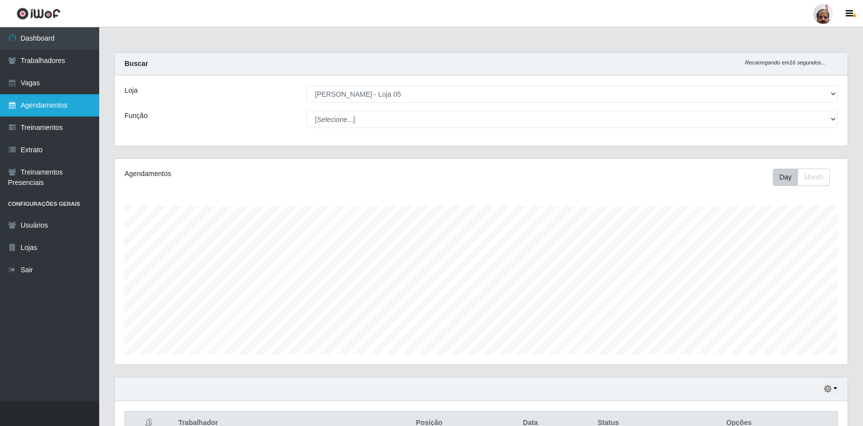
click at [38, 111] on link "Agendamentos" at bounding box center [49, 105] width 99 height 22
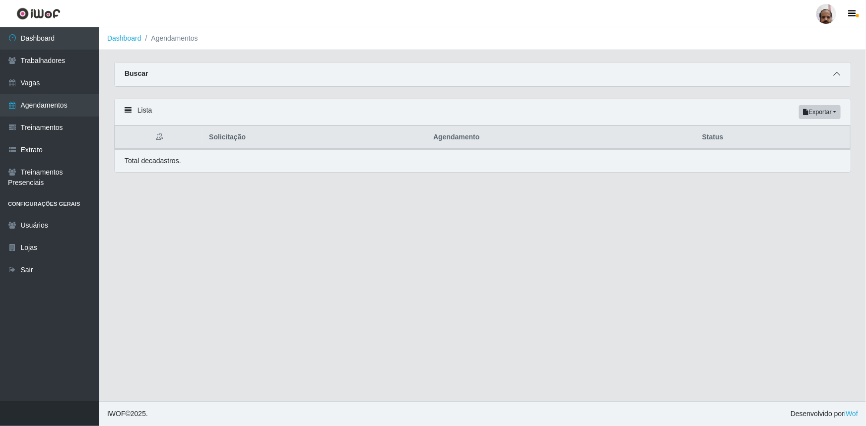
click at [838, 71] on icon at bounding box center [836, 73] width 7 height 7
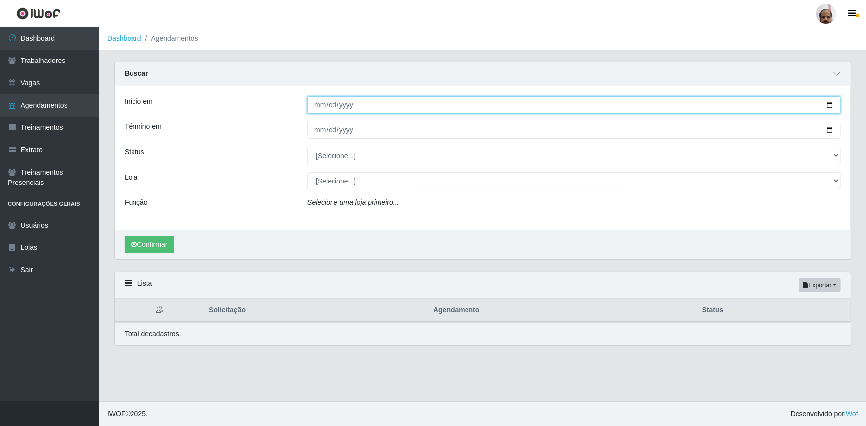
click at [830, 105] on input "Início em" at bounding box center [573, 104] width 533 height 17
type input "[DATE]"
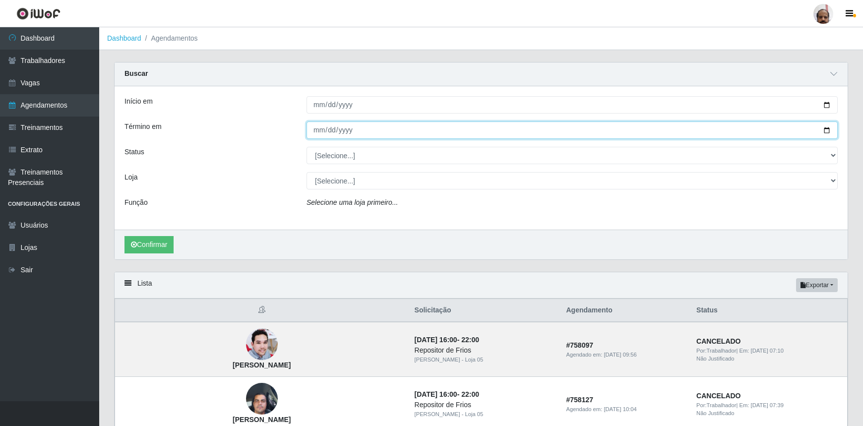
click at [825, 131] on input "Término em" at bounding box center [572, 130] width 531 height 17
type input "[DATE]"
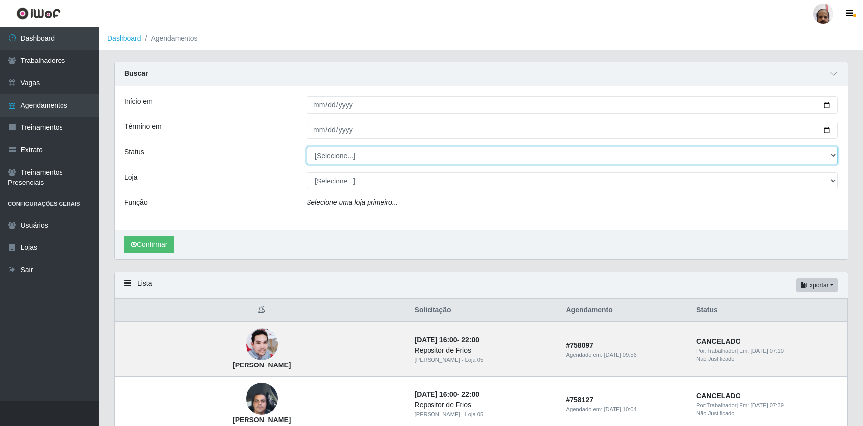
drag, startPoint x: 831, startPoint y: 157, endPoint x: 826, endPoint y: 164, distance: 8.8
click at [831, 157] on select "[Selecione...] AGENDADO AGUARDANDO LIBERAR EM ANDAMENTO EM REVISÃO FINALIZADO C…" at bounding box center [572, 155] width 531 height 17
select select "AGENDADO"
click at [307, 147] on select "[Selecione...] AGENDADO AGUARDANDO LIBERAR EM ANDAMENTO EM REVISÃO FINALIZADO C…" at bounding box center [572, 155] width 531 height 17
click at [833, 180] on select "[Selecione...] Mar Vermelho - Loja 05" at bounding box center [572, 180] width 531 height 17
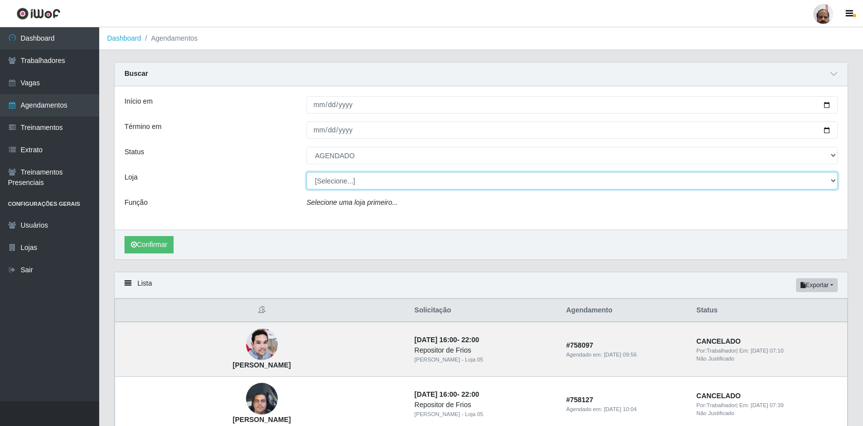
select select "252"
click at [307, 172] on select "[Selecione...] Mar Vermelho - Loja 05" at bounding box center [572, 180] width 531 height 17
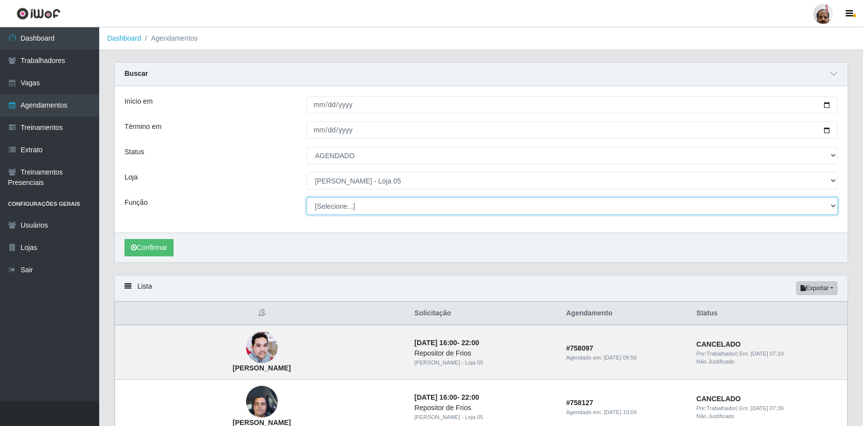
click at [832, 203] on select "[Selecione...] ASG ASG + ASG ++ Auxiliar de Depósito Auxiliar de Depósito + Aux…" at bounding box center [572, 205] width 531 height 17
select select "1"
click at [307, 197] on select "[Selecione...] ASG ASG + ASG ++ Auxiliar de Depósito Auxiliar de Depósito + Aux…" at bounding box center [572, 205] width 531 height 17
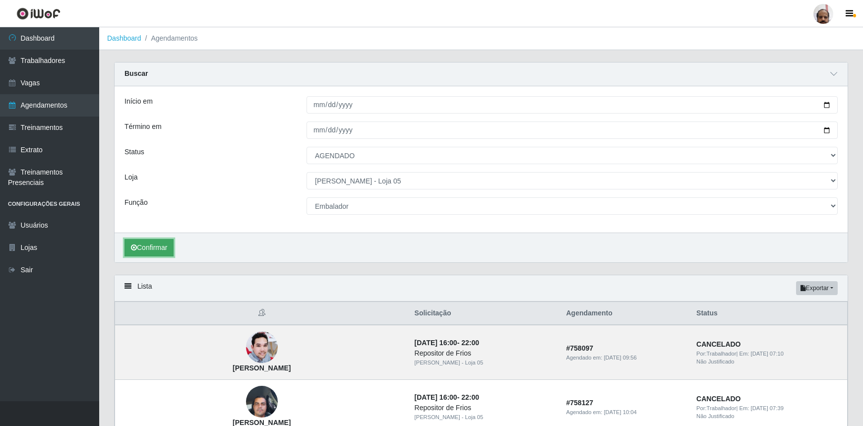
click at [163, 248] on button "Confirmar" at bounding box center [149, 247] width 49 height 17
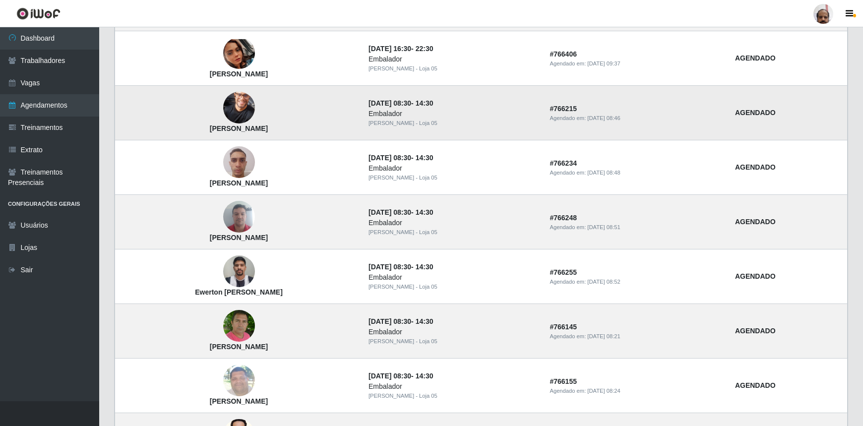
scroll to position [631, 0]
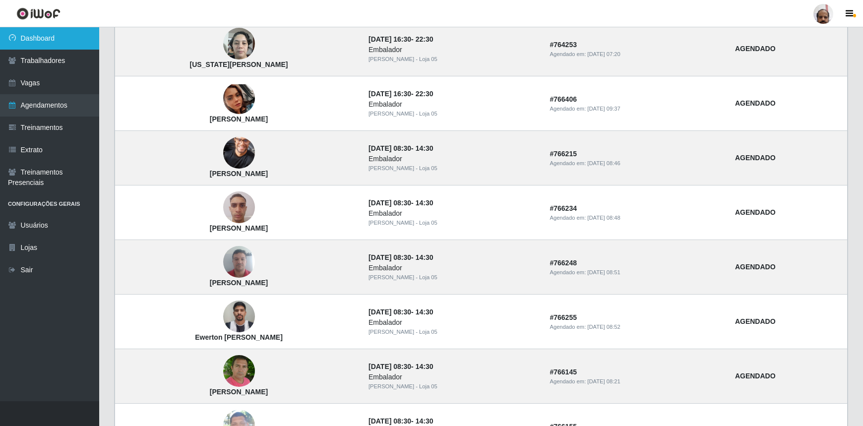
click at [37, 36] on link "Dashboard" at bounding box center [49, 38] width 99 height 22
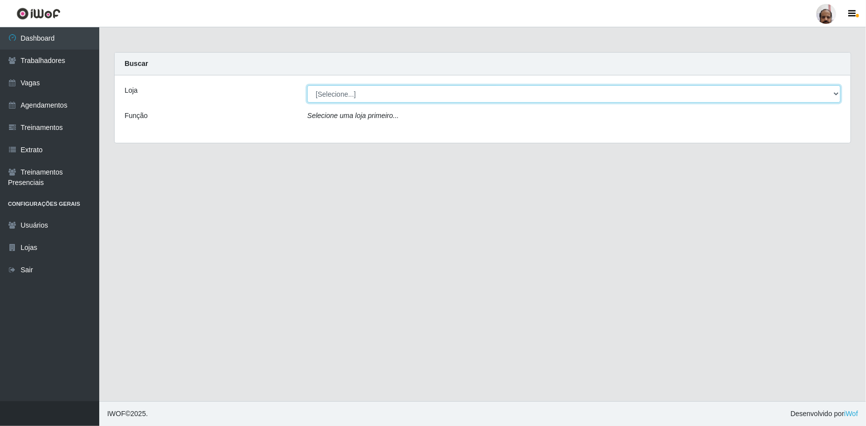
drag, startPoint x: 837, startPoint y: 92, endPoint x: 827, endPoint y: 101, distance: 13.7
click at [837, 92] on select "[Selecione...] Mar Vermelho - Loja 05" at bounding box center [573, 93] width 533 height 17
select select "252"
click at [307, 85] on select "[Selecione...] Mar Vermelho - Loja 05" at bounding box center [573, 93] width 533 height 17
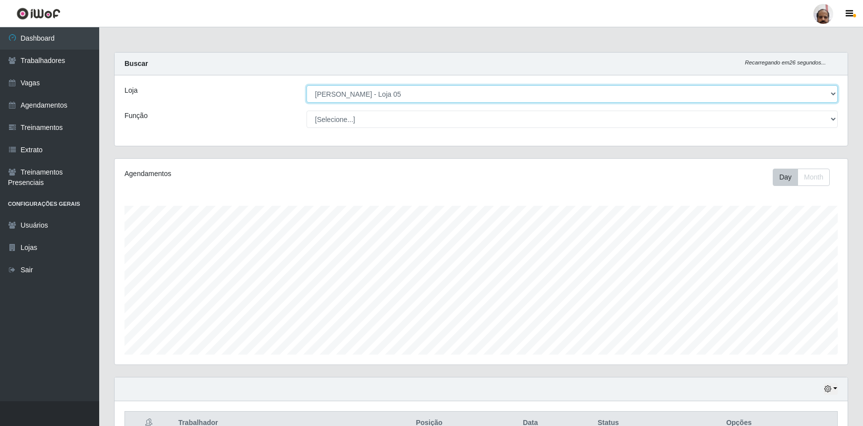
scroll to position [206, 733]
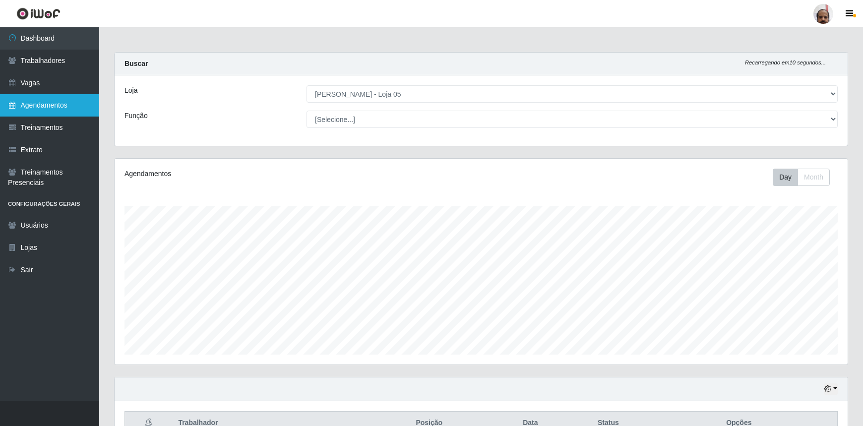
click at [62, 110] on link "Agendamentos" at bounding box center [49, 105] width 99 height 22
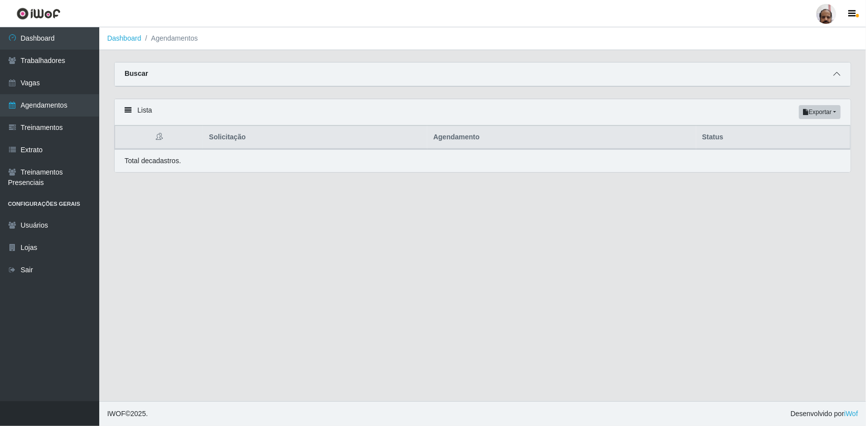
click at [835, 74] on icon at bounding box center [836, 73] width 7 height 7
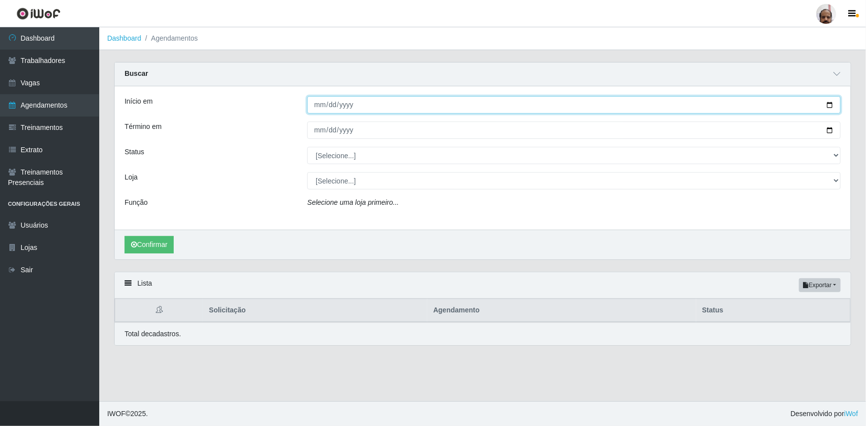
click at [828, 104] on input "Início em" at bounding box center [573, 104] width 533 height 17
type input "[DATE]"
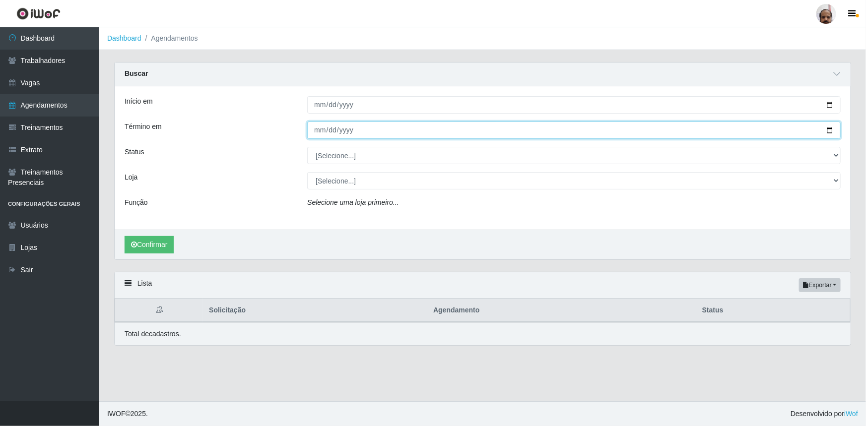
click at [829, 131] on input "Término em" at bounding box center [573, 130] width 533 height 17
type input "[DATE]"
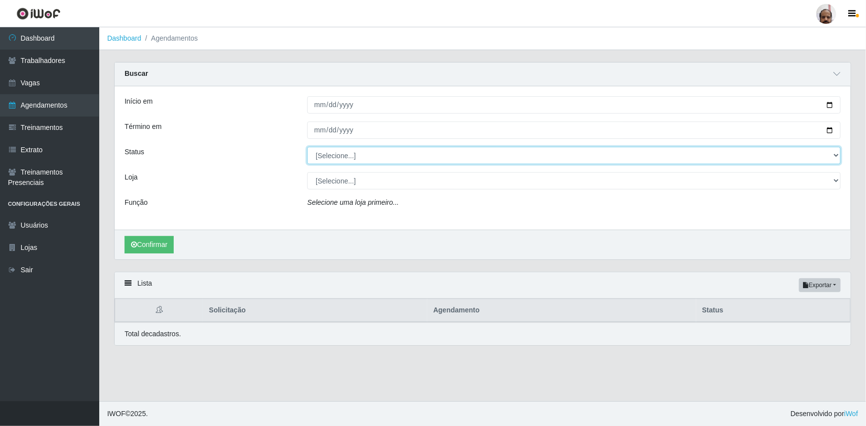
drag, startPoint x: 833, startPoint y: 158, endPoint x: 811, endPoint y: 161, distance: 22.5
click at [833, 157] on select "[Selecione...] AGENDADO AGUARDANDO LIBERAR EM ANDAMENTO EM REVISÃO FINALIZADO C…" at bounding box center [573, 155] width 533 height 17
select select "AGENDADO"
click at [307, 147] on select "[Selecione...] AGENDADO AGUARDANDO LIBERAR EM ANDAMENTO EM REVISÃO FINALIZADO C…" at bounding box center [573, 155] width 533 height 17
drag, startPoint x: 834, startPoint y: 184, endPoint x: 824, endPoint y: 189, distance: 11.1
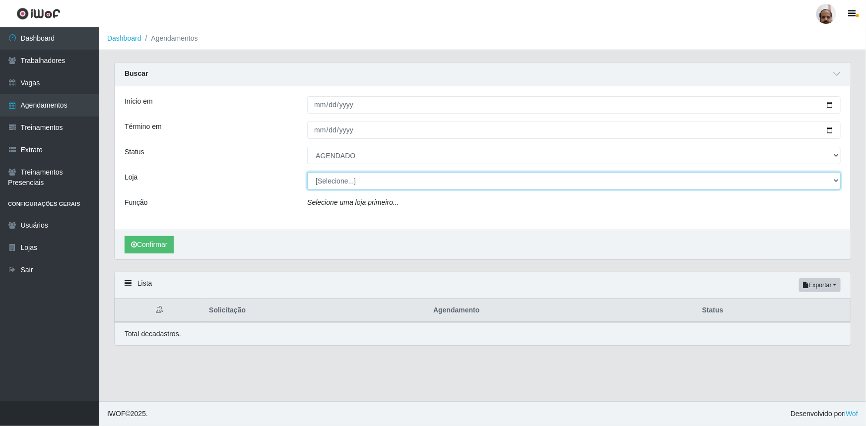
click at [834, 184] on select "[Selecione...] Mar Vermelho - Loja 05" at bounding box center [573, 180] width 533 height 17
select select "252"
click at [307, 172] on select "[Selecione...] Mar Vermelho - Loja 05" at bounding box center [573, 180] width 533 height 17
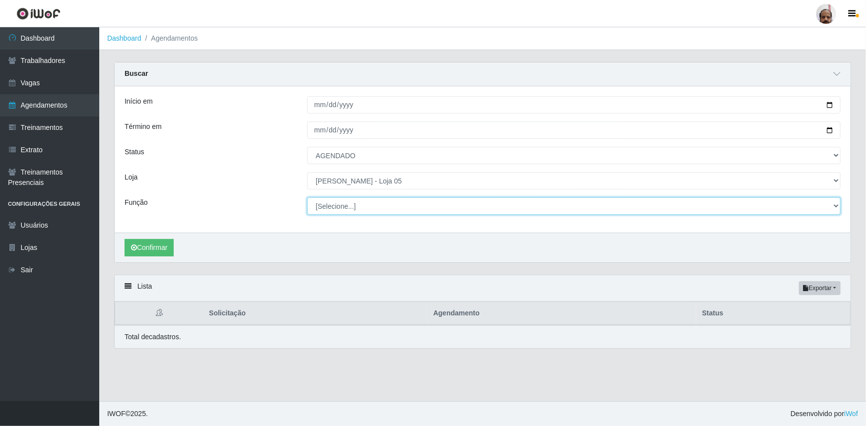
drag, startPoint x: 833, startPoint y: 207, endPoint x: 721, endPoint y: 217, distance: 112.6
click at [833, 207] on select "[Selecione...] ASG ASG + ASG ++ Auxiliar de Depósito Auxiliar de Depósito + Aux…" at bounding box center [573, 205] width 533 height 17
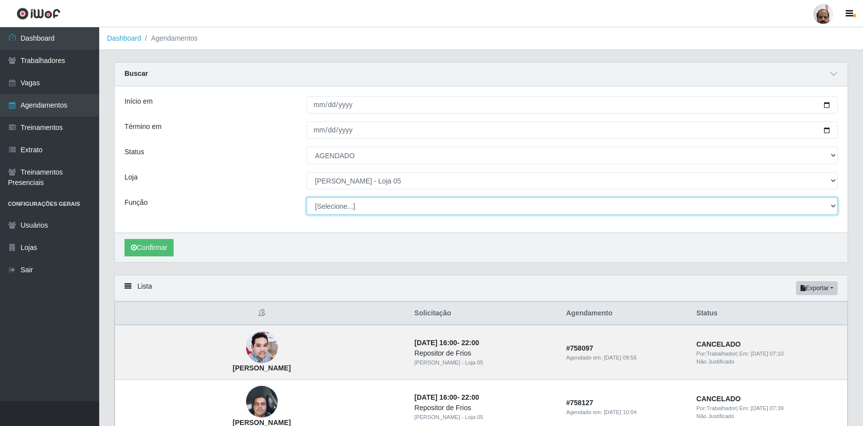
select select "1"
click at [307, 197] on select "[Selecione...] ASG ASG + ASG ++ Auxiliar de Depósito Auxiliar de Depósito + Aux…" at bounding box center [572, 205] width 531 height 17
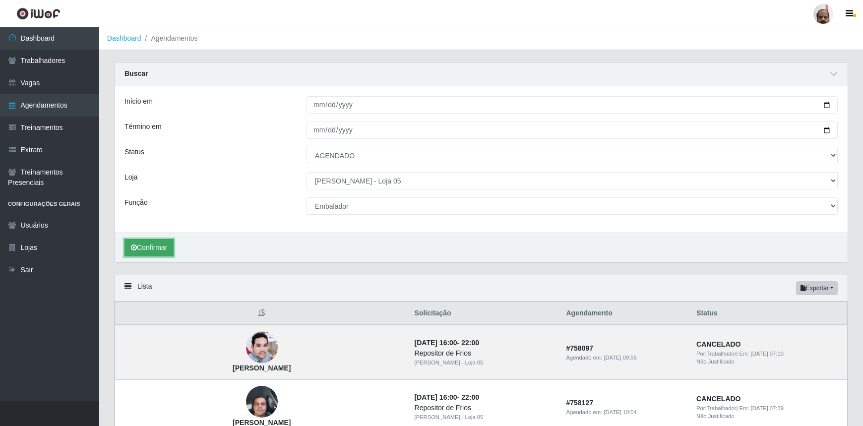
click at [144, 249] on button "Confirmar" at bounding box center [149, 247] width 49 height 17
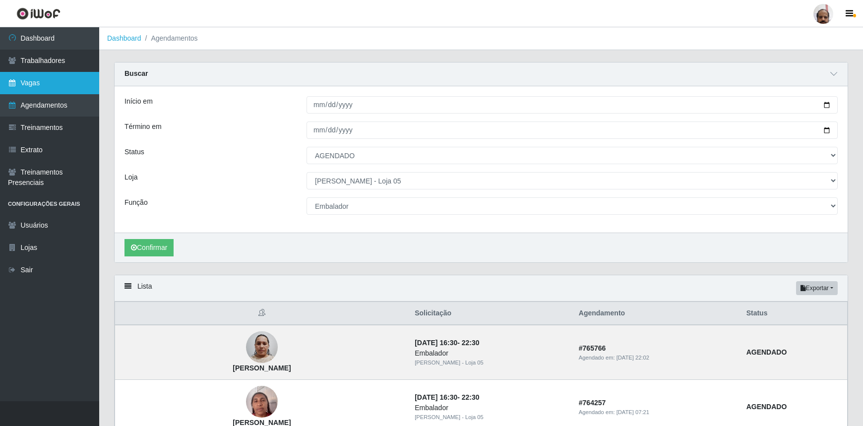
click at [84, 91] on link "Vagas" at bounding box center [49, 83] width 99 height 22
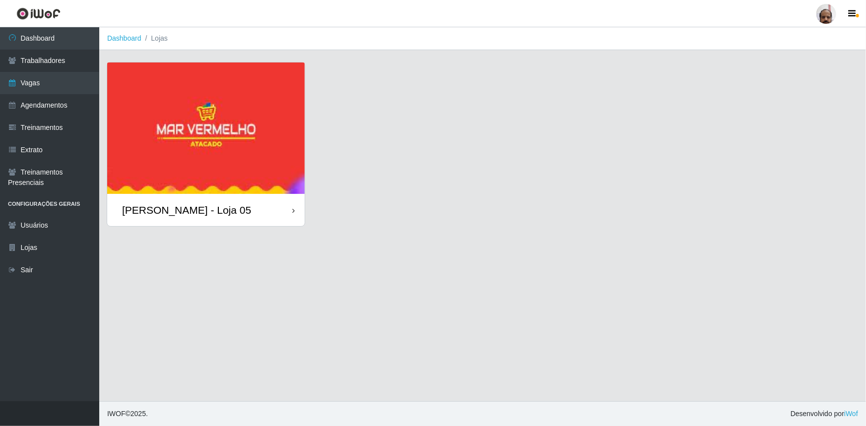
click at [249, 210] on div "[PERSON_NAME] - Loja 05" at bounding box center [205, 210] width 197 height 32
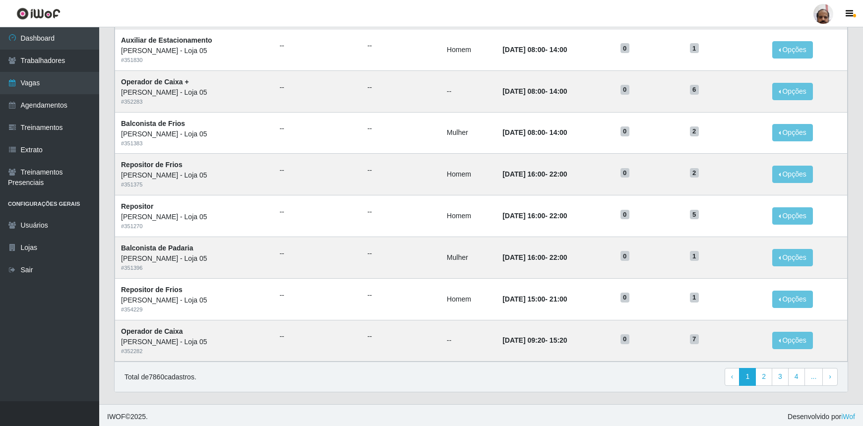
scroll to position [413, 0]
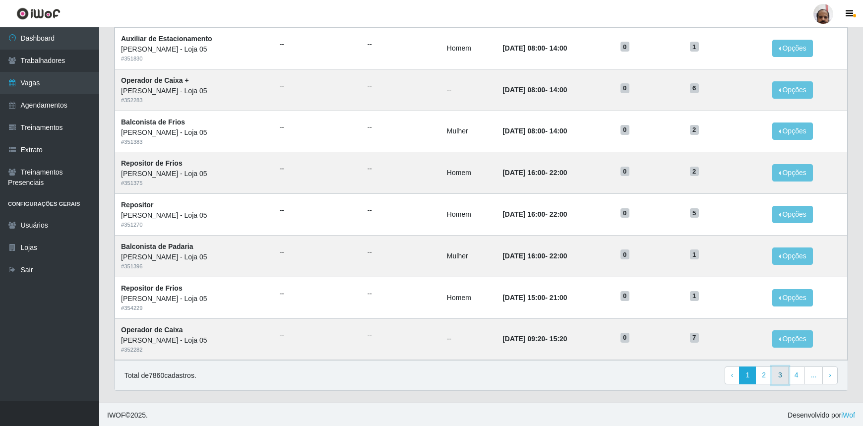
click at [784, 376] on link "3" at bounding box center [780, 376] width 17 height 18
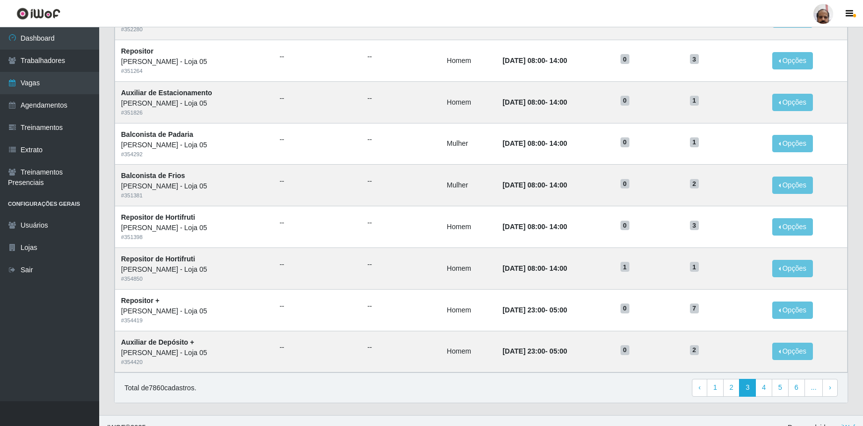
scroll to position [413, 0]
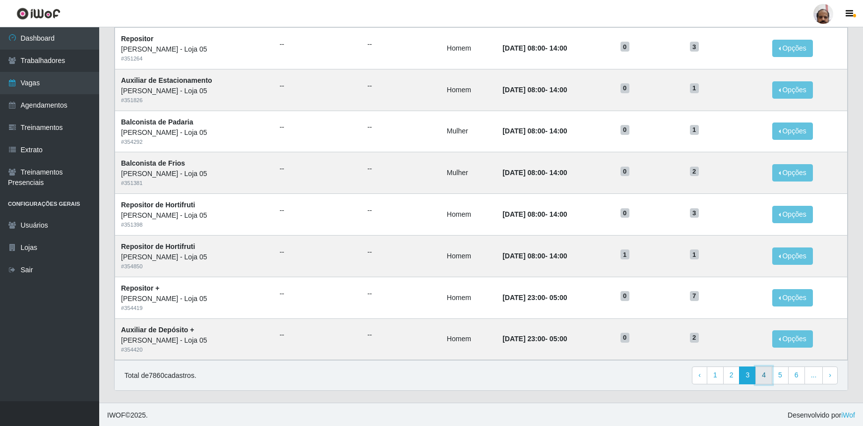
click at [764, 377] on link "4" at bounding box center [764, 376] width 17 height 18
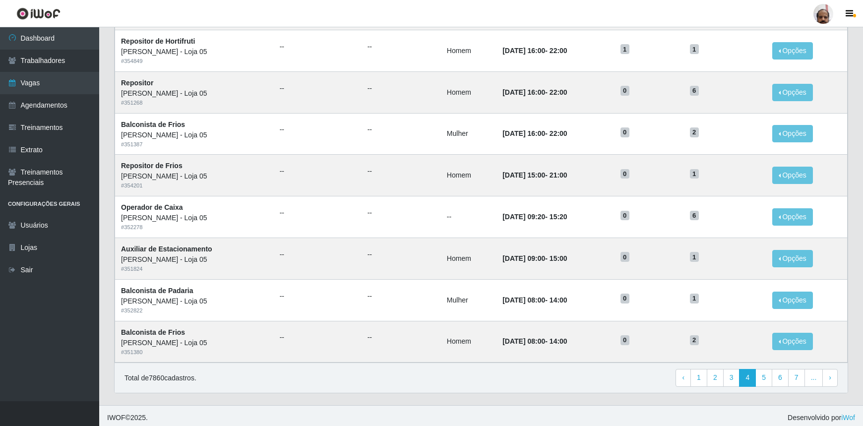
scroll to position [413, 0]
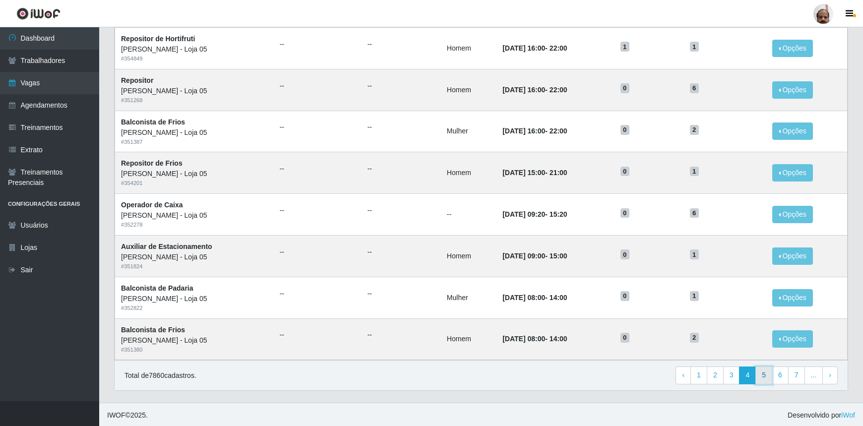
click at [768, 376] on link "5" at bounding box center [764, 376] width 17 height 18
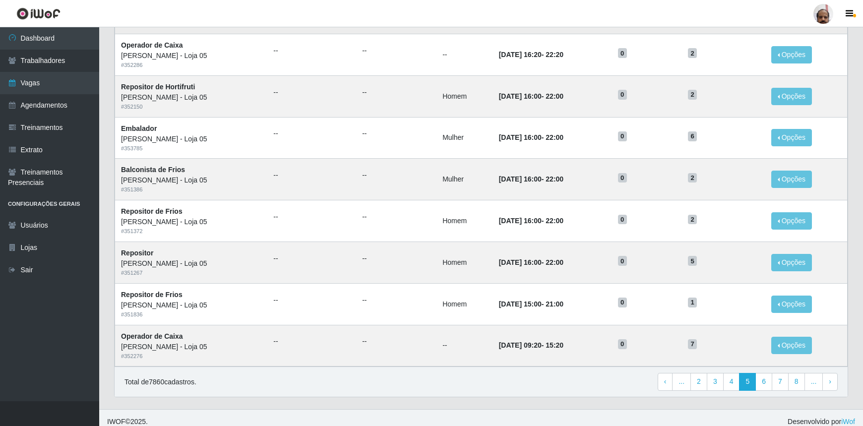
scroll to position [413, 0]
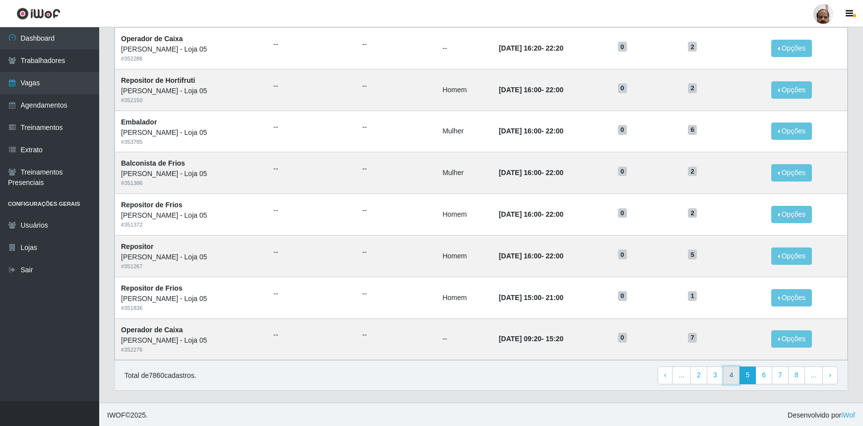
click at [731, 374] on link "4" at bounding box center [731, 376] width 17 height 18
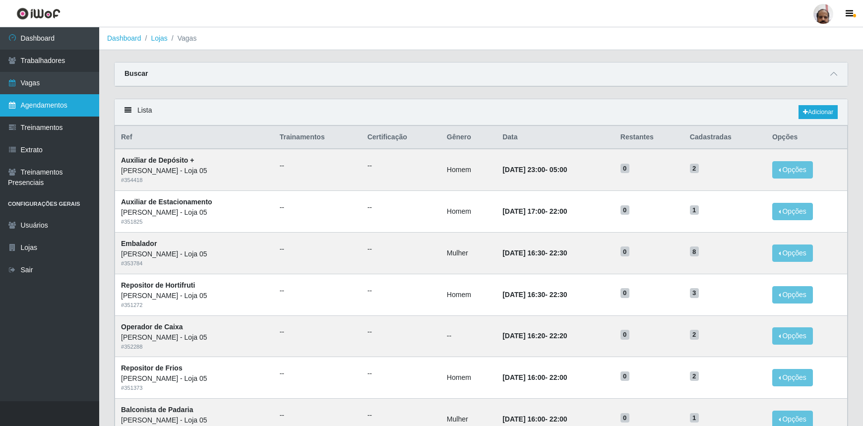
click at [73, 113] on link "Agendamentos" at bounding box center [49, 105] width 99 height 22
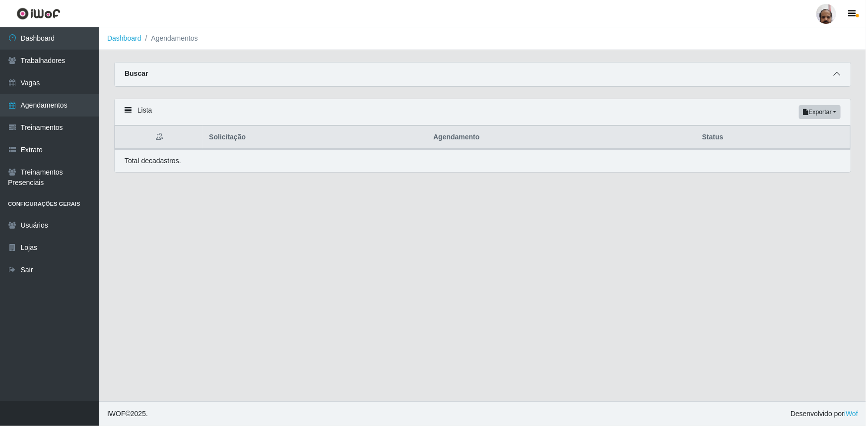
click at [839, 77] on icon at bounding box center [836, 73] width 7 height 7
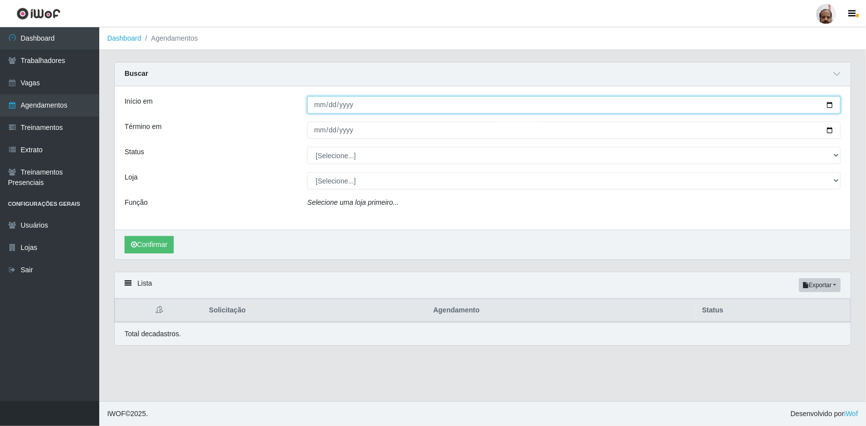
click at [833, 103] on input "Início em" at bounding box center [573, 104] width 533 height 17
type input "[DATE]"
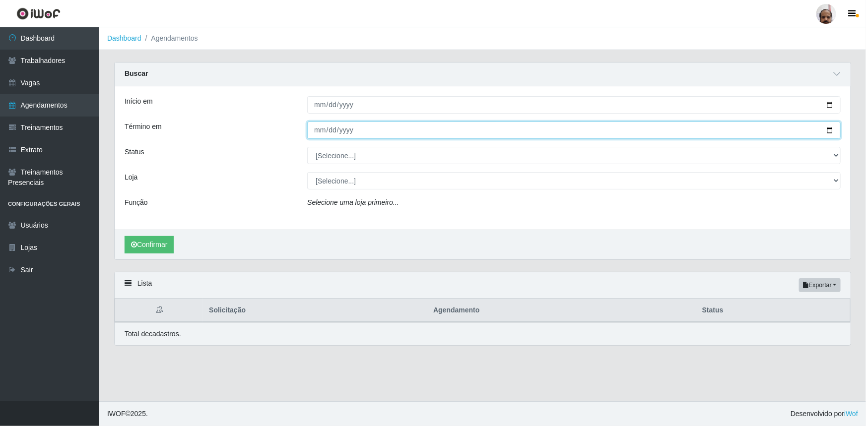
click at [831, 131] on input "Término em" at bounding box center [573, 130] width 533 height 17
type input "[DATE]"
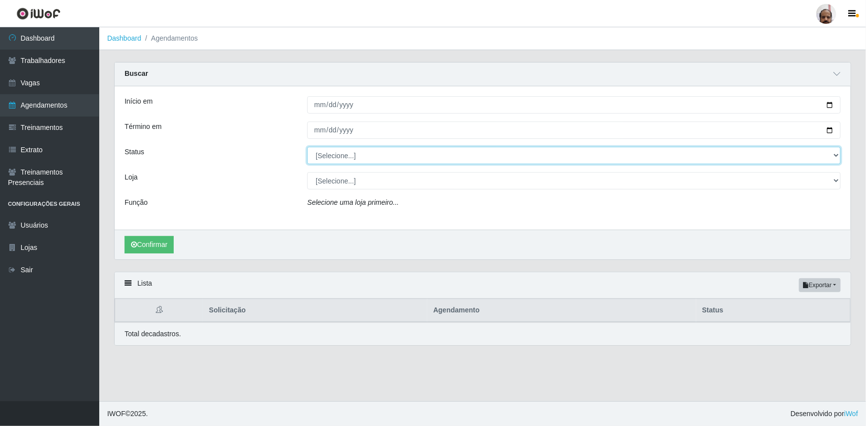
click at [833, 155] on select "[Selecione...] AGENDADO AGUARDANDO LIBERAR EM ANDAMENTO EM REVISÃO FINALIZADO C…" at bounding box center [573, 155] width 533 height 17
select select "AGENDADO"
click at [307, 147] on select "[Selecione...] AGENDADO AGUARDANDO LIBERAR EM ANDAMENTO EM REVISÃO FINALIZADO C…" at bounding box center [573, 155] width 533 height 17
click at [834, 180] on select "[Selecione...] Mar Vermelho - Loja 05" at bounding box center [573, 180] width 533 height 17
select select "252"
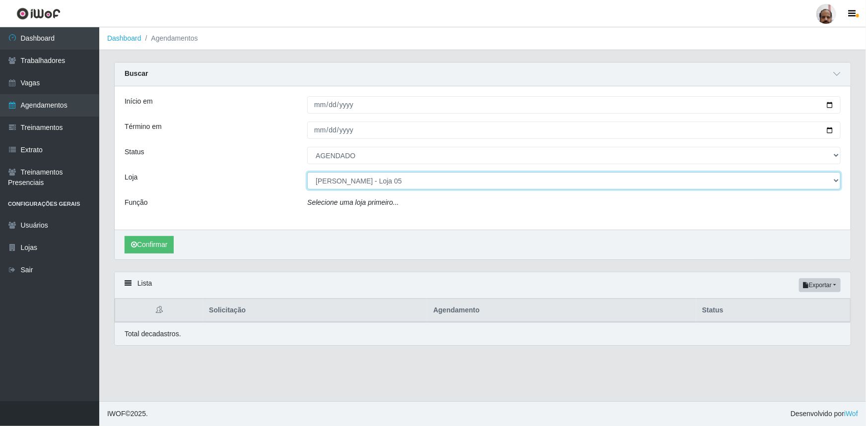
click at [307, 172] on select "[Selecione...] Mar Vermelho - Loja 05" at bounding box center [573, 180] width 533 height 17
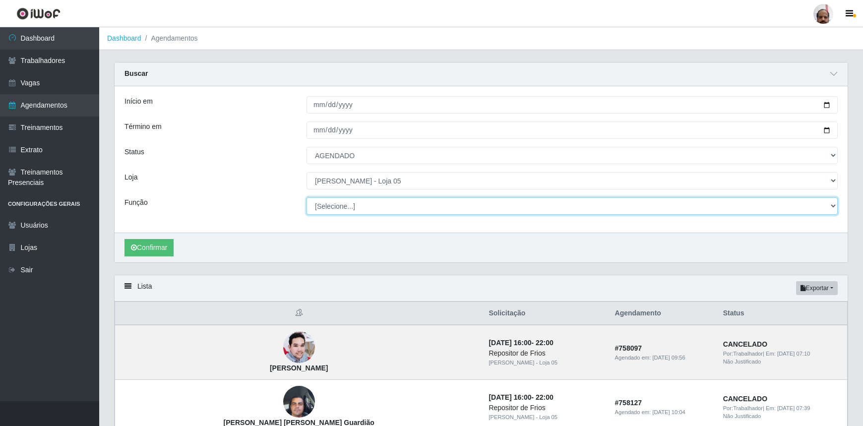
drag, startPoint x: 833, startPoint y: 206, endPoint x: 823, endPoint y: 211, distance: 11.8
click at [833, 206] on select "[Selecione...] ASG ASG + ASG ++ Auxiliar de Depósito Auxiliar de Depósito + Aux…" at bounding box center [572, 205] width 531 height 17
select select "1"
click at [307, 197] on select "[Selecione...] ASG ASG + ASG ++ Auxiliar de Depósito Auxiliar de Depósito + Aux…" at bounding box center [572, 205] width 531 height 17
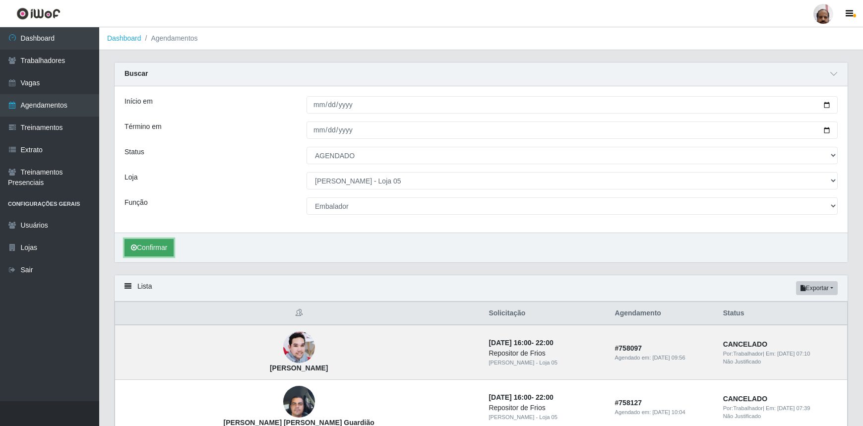
click at [154, 248] on button "Confirmar" at bounding box center [149, 247] width 49 height 17
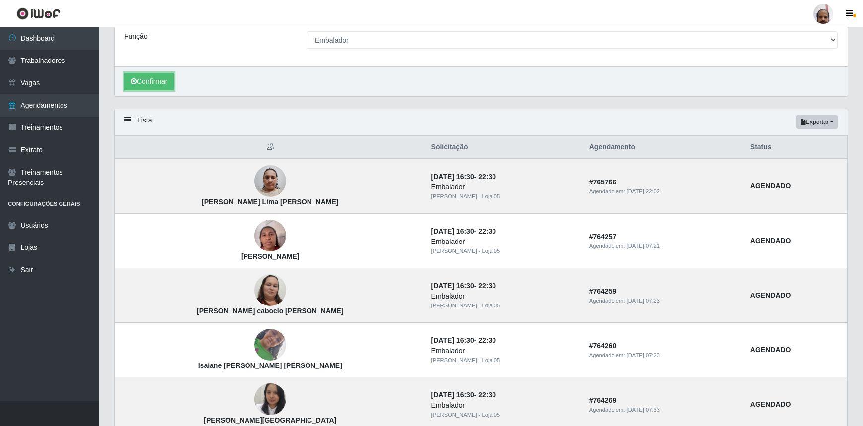
scroll to position [135, 0]
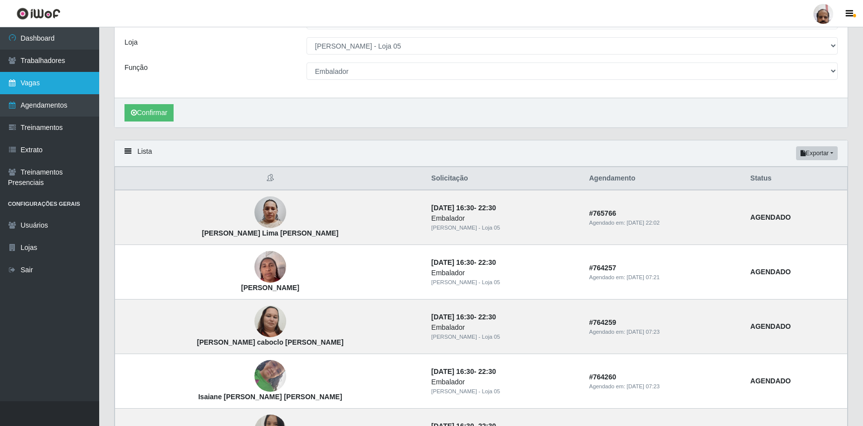
click at [45, 85] on link "Vagas" at bounding box center [49, 83] width 99 height 22
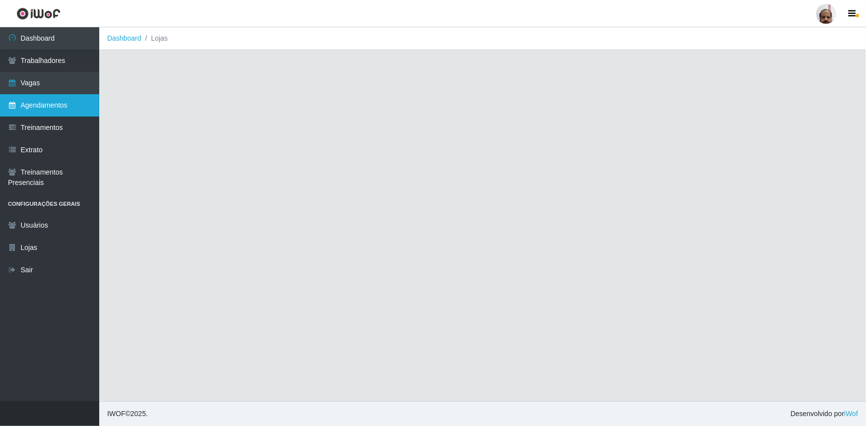
click at [48, 100] on link "Agendamentos" at bounding box center [49, 105] width 99 height 22
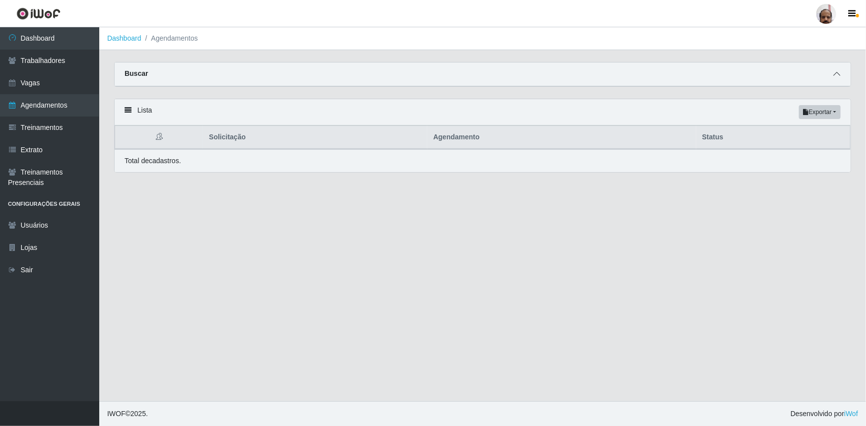
click at [839, 76] on icon at bounding box center [836, 73] width 7 height 7
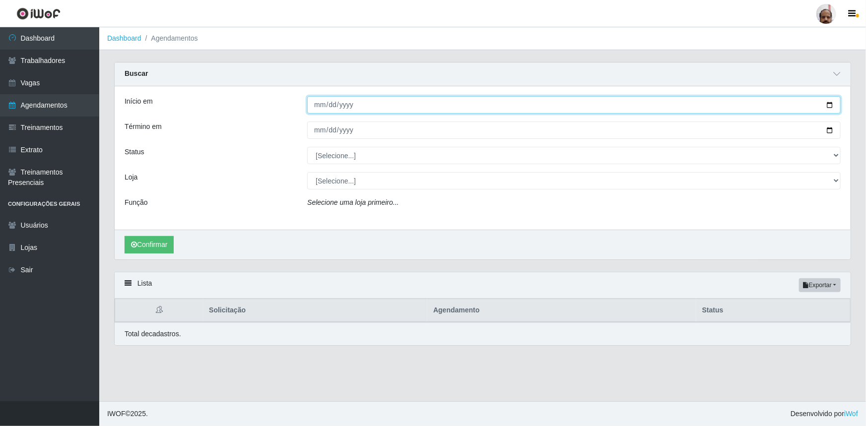
click at [833, 102] on input "Início em" at bounding box center [573, 104] width 533 height 17
type input "[DATE]"
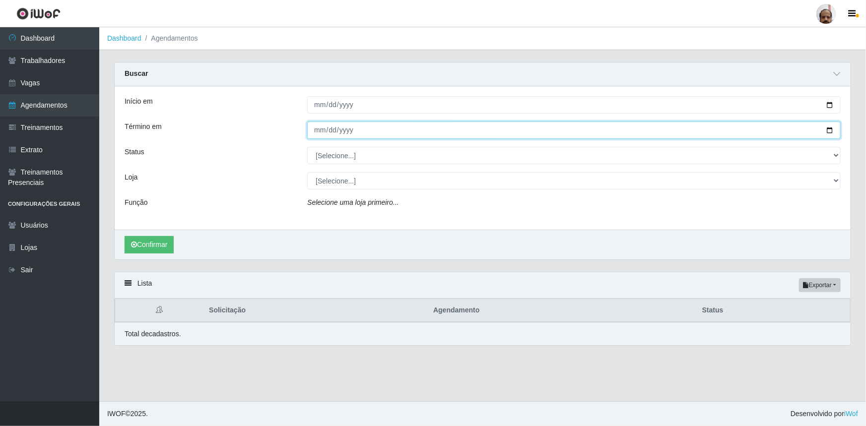
click at [829, 129] on input "Término em" at bounding box center [573, 130] width 533 height 17
type input "[DATE]"
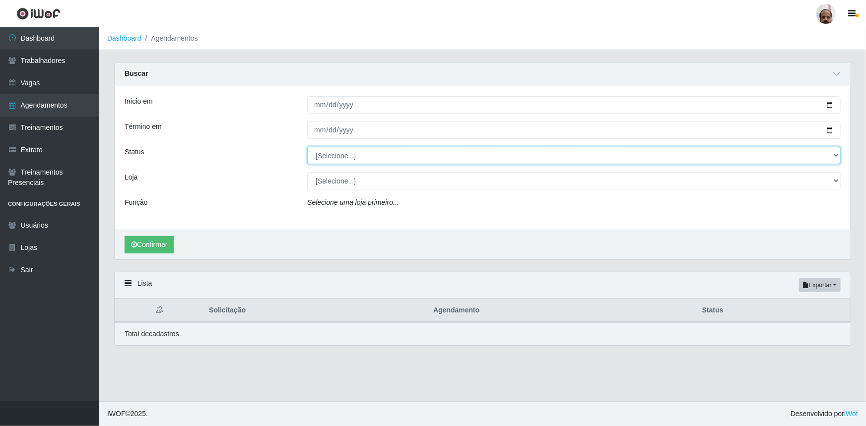
drag, startPoint x: 833, startPoint y: 156, endPoint x: 814, endPoint y: 164, distance: 20.9
click at [833, 156] on select "[Selecione...] AGENDADO AGUARDANDO LIBERAR EM ANDAMENTO EM REVISÃO FINALIZADO C…" at bounding box center [573, 155] width 533 height 17
select select "AGENDADO"
click at [307, 147] on select "[Selecione...] AGENDADO AGUARDANDO LIBERAR EM ANDAMENTO EM REVISÃO FINALIZADO C…" at bounding box center [573, 155] width 533 height 17
drag, startPoint x: 835, startPoint y: 181, endPoint x: 824, endPoint y: 189, distance: 13.8
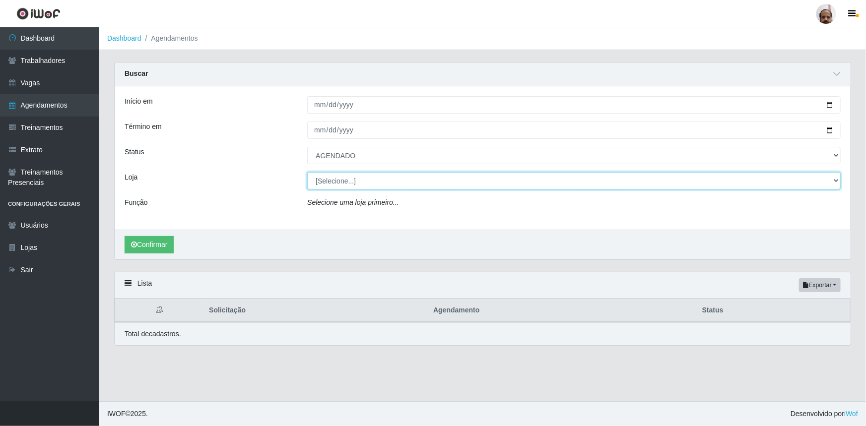
click at [835, 181] on select "[Selecione...] Mar Vermelho - Loja 05" at bounding box center [573, 180] width 533 height 17
select select "252"
click at [307, 172] on select "[Selecione...] Mar Vermelho - Loja 05" at bounding box center [573, 180] width 533 height 17
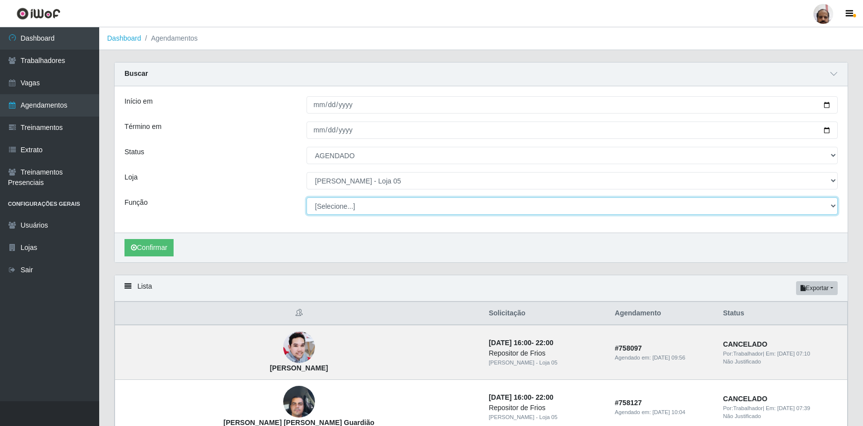
click at [832, 211] on select "[Selecione...] ASG ASG + ASG ++ Auxiliar de Depósito Auxiliar de Depósito + Aux…" at bounding box center [572, 205] width 531 height 17
select select "112"
click at [307, 197] on select "[Selecione...] ASG ASG + ASG ++ Auxiliar de Depósito Auxiliar de Depósito + Aux…" at bounding box center [572, 205] width 531 height 17
click at [834, 206] on select "[Selecione...] ASG ASG + ASG ++ Auxiliar de Depósito Auxiliar de Depósito + Aux…" at bounding box center [572, 205] width 531 height 17
click at [307, 197] on select "[Selecione...] ASG ASG + ASG ++ Auxiliar de Depósito Auxiliar de Depósito + Aux…" at bounding box center [572, 205] width 531 height 17
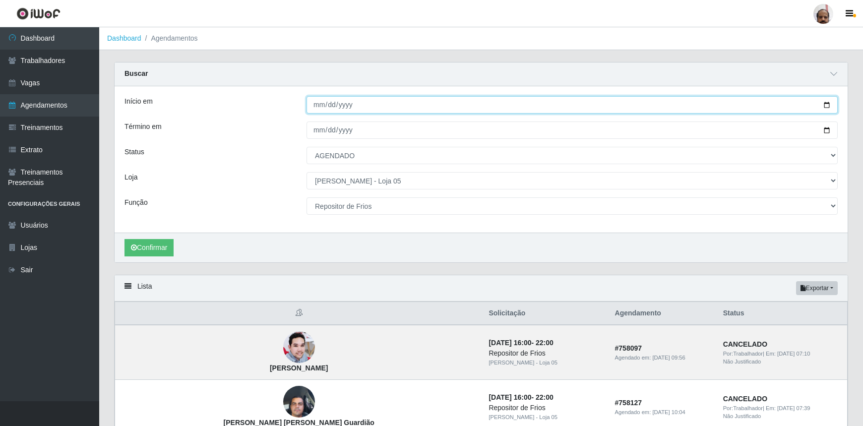
click at [825, 105] on input "[DATE]" at bounding box center [572, 104] width 531 height 17
type input "2025-10-05"
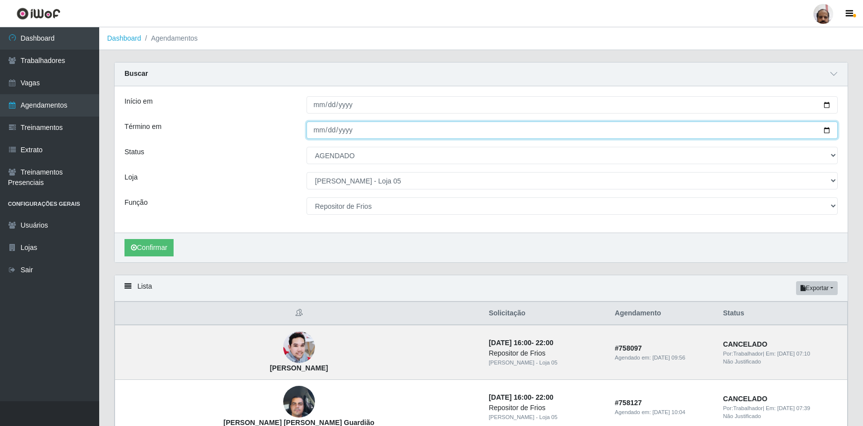
click at [826, 129] on input "[DATE]" at bounding box center [572, 130] width 531 height 17
type input "2025-10-05"
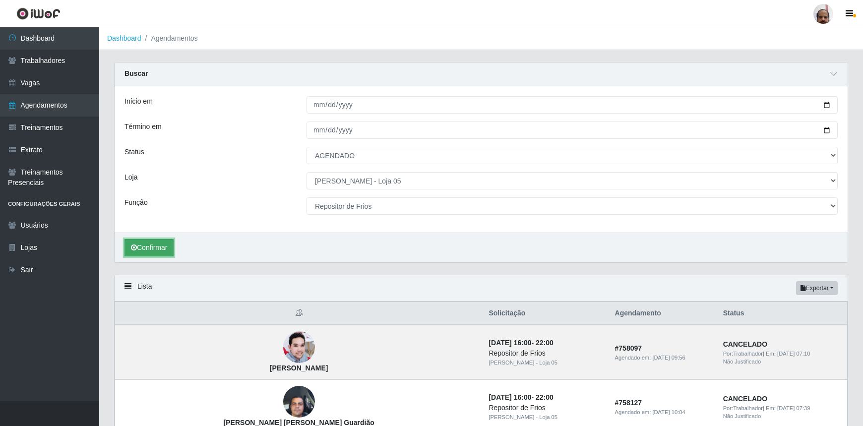
click at [154, 241] on button "Confirmar" at bounding box center [149, 247] width 49 height 17
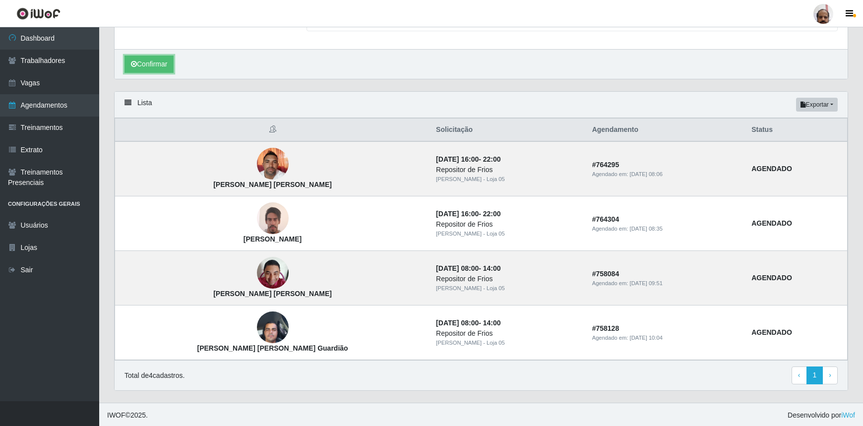
scroll to position [184, 0]
